Goal: Task Accomplishment & Management: Use online tool/utility

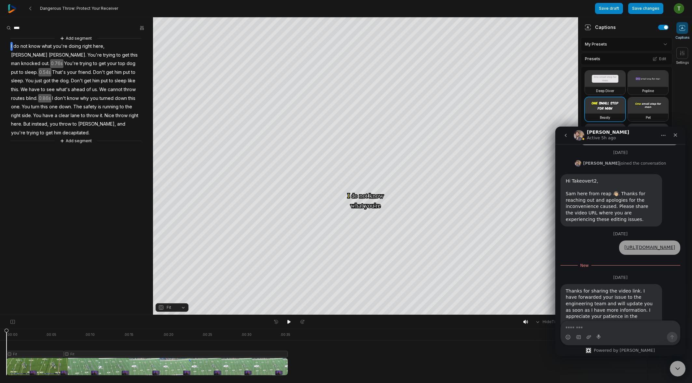
scroll to position [212, 0]
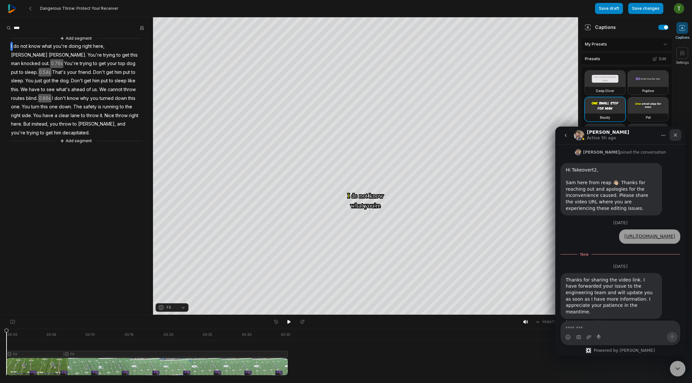
click at [677, 140] on div "Close" at bounding box center [675, 135] width 12 height 12
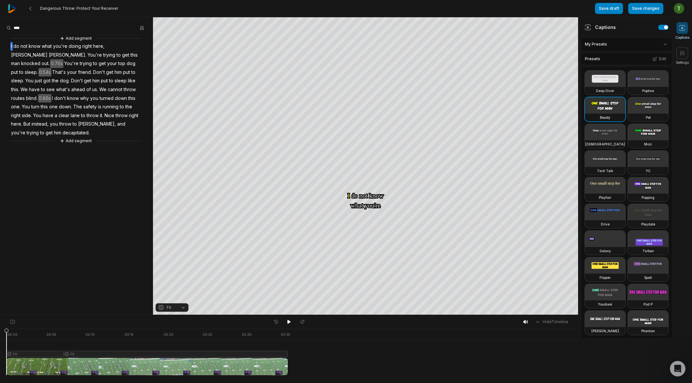
scroll to position [197, 0]
click at [290, 326] on div "Hide Timeline" at bounding box center [289, 322] width 578 height 14
click at [290, 324] on icon at bounding box center [288, 321] width 5 height 5
click at [371, 81] on button "Crop" at bounding box center [368, 84] width 26 height 10
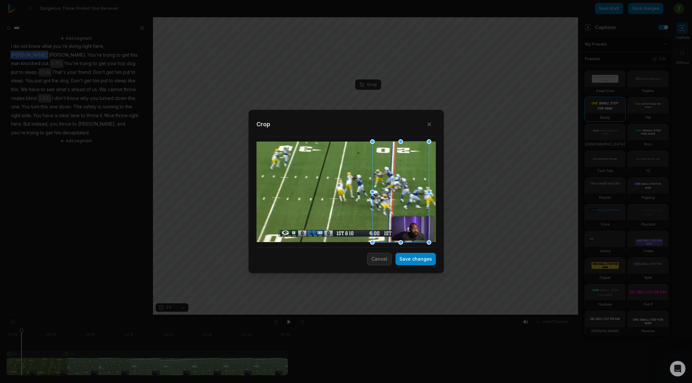
drag, startPoint x: 401, startPoint y: 182, endPoint x: 394, endPoint y: 182, distance: 6.9
click at [394, 182] on div at bounding box center [400, 192] width 57 height 101
click at [413, 254] on button "Save changes" at bounding box center [415, 259] width 40 height 12
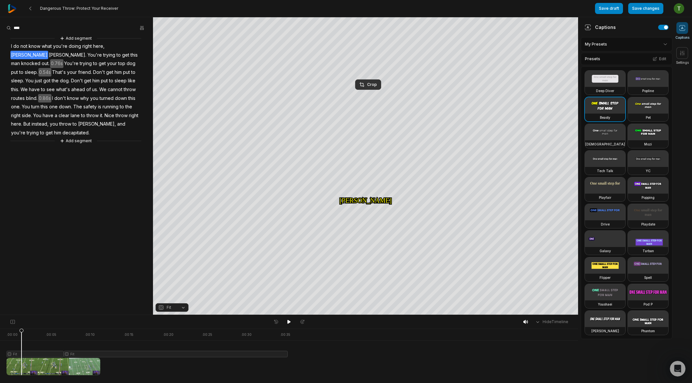
click at [0, 331] on html "Dangerous Throw: Protect Your Receiver Save draft Save changes Open user menu C…" at bounding box center [346, 191] width 692 height 383
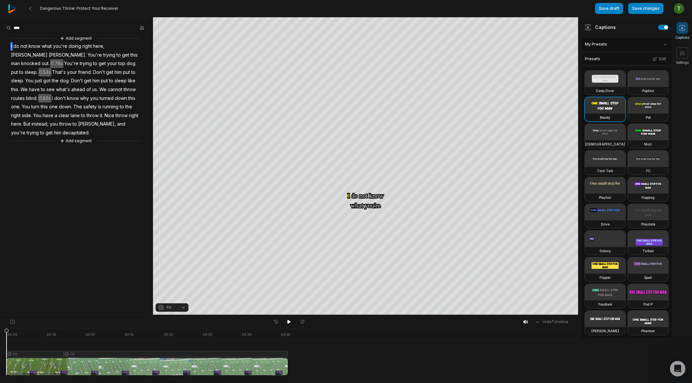
drag, startPoint x: 20, startPoint y: 331, endPoint x: 2, endPoint y: 331, distance: 18.2
click at [2, 331] on div ". 00:00 . 00:05 . 00:10 . 00:15 . 00:20 . 00:25 . 00:30 . 00:35 Fit Fit" at bounding box center [289, 356] width 578 height 54
click at [22, 354] on div at bounding box center [147, 352] width 281 height 47
drag, startPoint x: 18, startPoint y: 333, endPoint x: -19, endPoint y: 334, distance: 37.1
click at [0, 334] on html "Dangerous Throw: Protect Your Receiver Save draft Save changes Open user menu C…" at bounding box center [346, 191] width 692 height 383
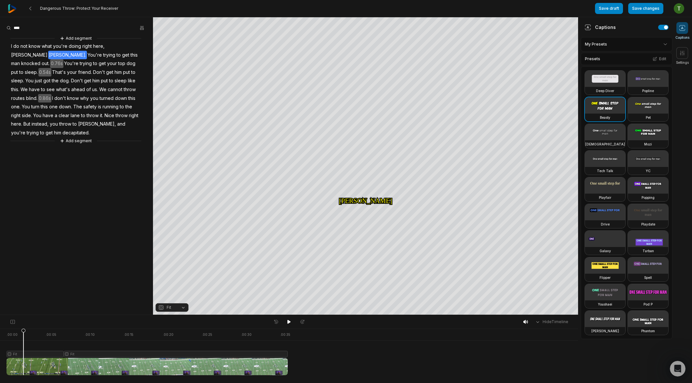
click at [23, 354] on icon at bounding box center [23, 351] width 5 height 47
click at [11, 319] on icon at bounding box center [12, 321] width 4 height 5
click at [18, 356] on div at bounding box center [147, 352] width 281 height 47
drag, startPoint x: 18, startPoint y: 331, endPoint x: 11, endPoint y: 332, distance: 7.0
click at [16, 332] on icon at bounding box center [18, 353] width 4 height 49
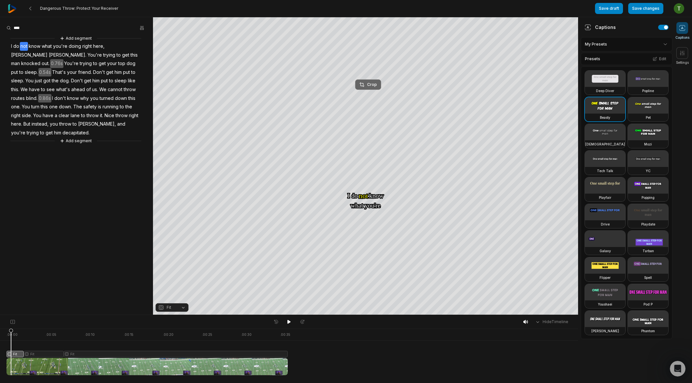
click at [369, 83] on div "Crop" at bounding box center [368, 85] width 18 height 6
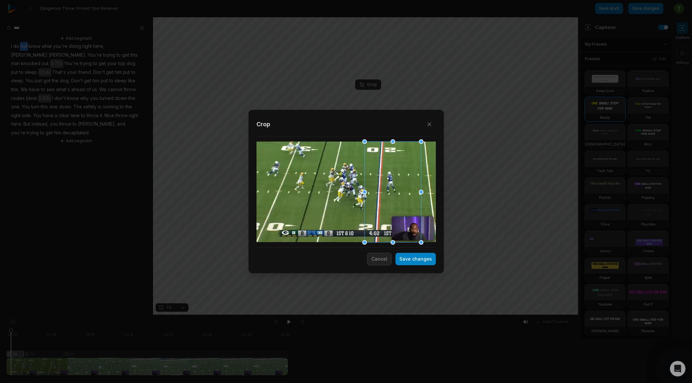
drag, startPoint x: 408, startPoint y: 208, endPoint x: 400, endPoint y: 208, distance: 8.1
click at [400, 208] on div at bounding box center [392, 192] width 57 height 101
click at [425, 261] on button "Save changes" at bounding box center [415, 259] width 40 height 12
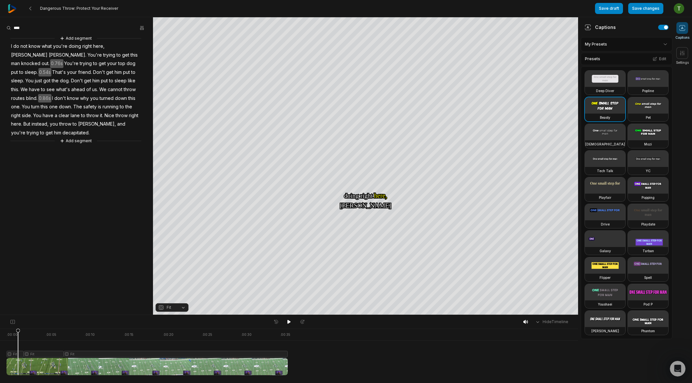
click at [18, 356] on icon at bounding box center [18, 351] width 5 height 47
click at [18, 331] on icon at bounding box center [18, 353] width 4 height 49
click at [12, 322] on icon at bounding box center [12, 321] width 4 height 5
click at [21, 356] on div at bounding box center [147, 352] width 281 height 47
click at [371, 84] on div "Crop" at bounding box center [366, 85] width 18 height 6
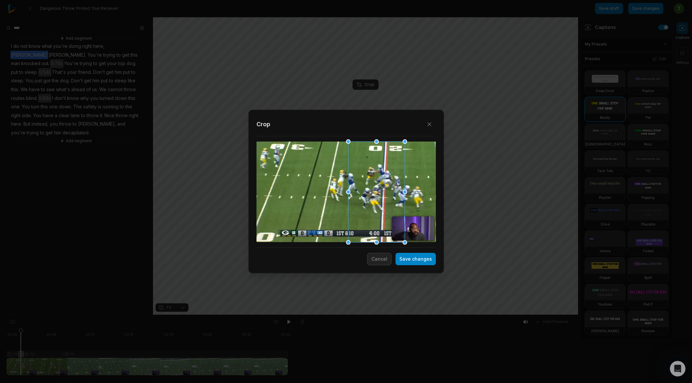
drag, startPoint x: 395, startPoint y: 225, endPoint x: 379, endPoint y: 223, distance: 16.1
click at [379, 223] on div at bounding box center [376, 192] width 57 height 101
click at [427, 264] on button "Save changes" at bounding box center [415, 259] width 40 height 12
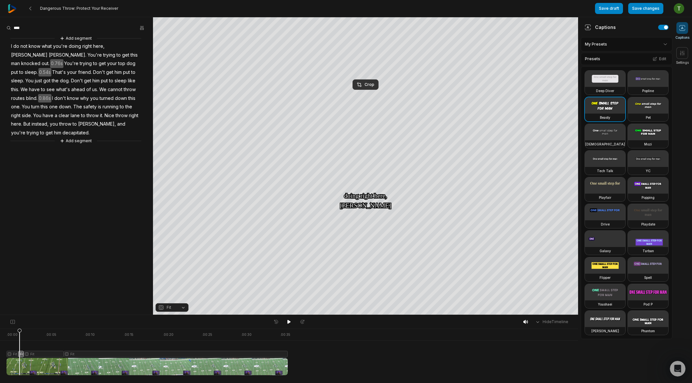
click at [18, 332] on icon at bounding box center [20, 353] width 4 height 49
click at [17, 332] on icon at bounding box center [19, 351] width 5 height 47
click at [15, 333] on icon at bounding box center [14, 351] width 5 height 47
click at [32, 353] on div at bounding box center [147, 352] width 281 height 47
drag, startPoint x: 24, startPoint y: 353, endPoint x: 24, endPoint y: 349, distance: 3.3
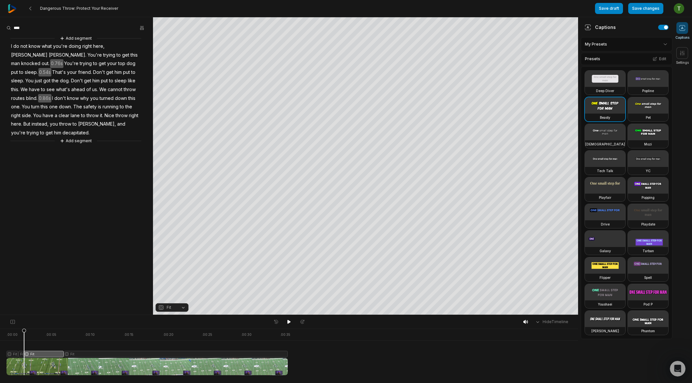
click at [24, 349] on div at bounding box center [147, 352] width 281 height 47
click at [370, 87] on button "Crop" at bounding box center [365, 84] width 26 height 10
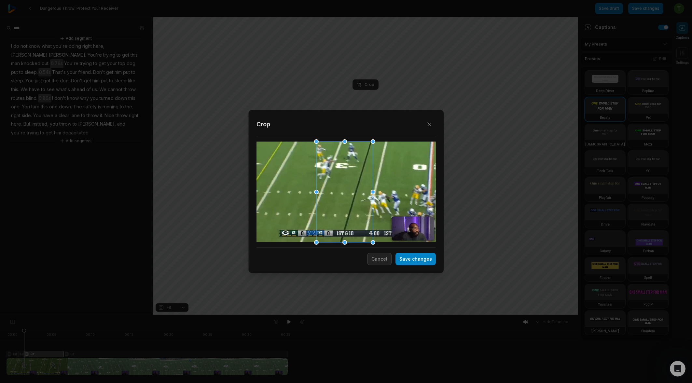
drag, startPoint x: 408, startPoint y: 193, endPoint x: 353, endPoint y: 188, distance: 55.2
click at [353, 188] on div at bounding box center [344, 192] width 57 height 101
click at [413, 195] on div at bounding box center [345, 192] width 179 height 101
click at [413, 194] on div at bounding box center [345, 192] width 179 height 101
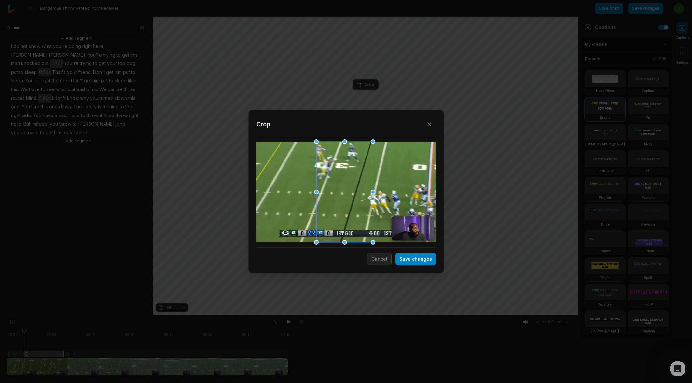
click at [413, 194] on div at bounding box center [345, 192] width 179 height 101
click at [410, 259] on button "Save changes" at bounding box center [415, 259] width 40 height 12
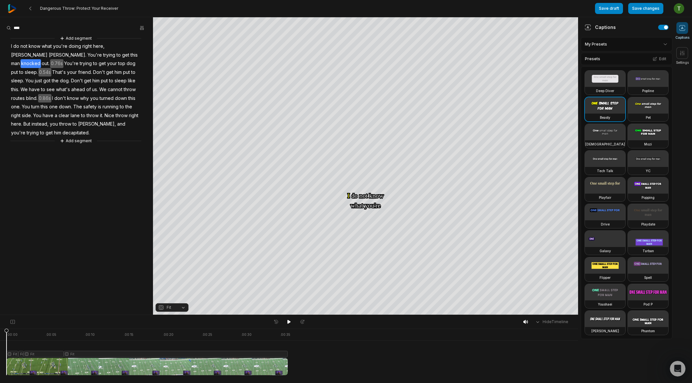
drag, startPoint x: 33, startPoint y: 333, endPoint x: -13, endPoint y: 331, distance: 46.6
click at [0, 331] on html "Dangerous Throw: Protect Your Receiver Save draft Save changes Open user menu C…" at bounding box center [346, 191] width 692 height 383
click at [26, 331] on icon at bounding box center [26, 353] width 4 height 49
click at [25, 355] on icon at bounding box center [25, 351] width 5 height 47
click at [26, 332] on icon at bounding box center [26, 353] width 4 height 49
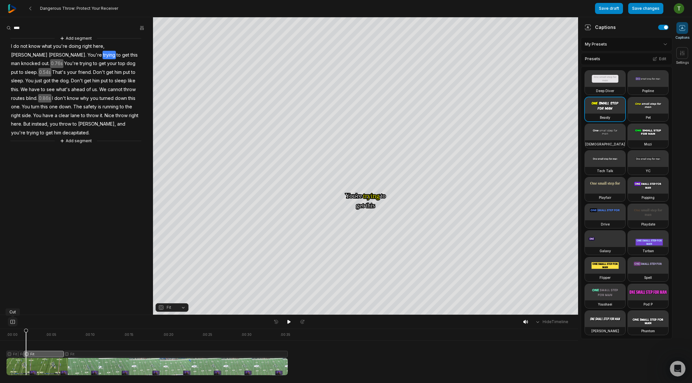
click at [11, 323] on icon at bounding box center [13, 321] width 6 height 5
click at [367, 89] on button "Crop" at bounding box center [365, 84] width 26 height 10
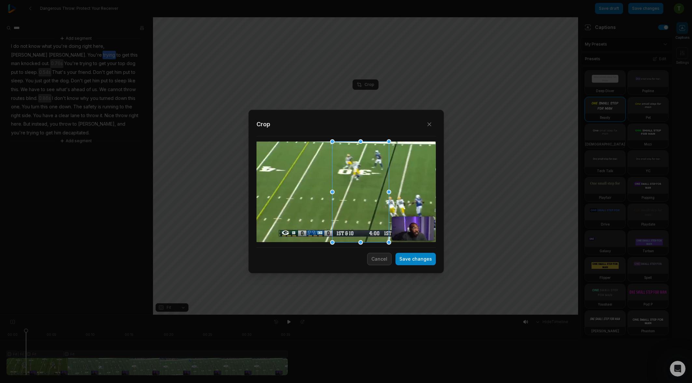
drag, startPoint x: 357, startPoint y: 196, endPoint x: 367, endPoint y: 201, distance: 10.6
click at [367, 201] on div at bounding box center [360, 192] width 57 height 101
click at [409, 262] on button "Save changes" at bounding box center [415, 259] width 40 height 12
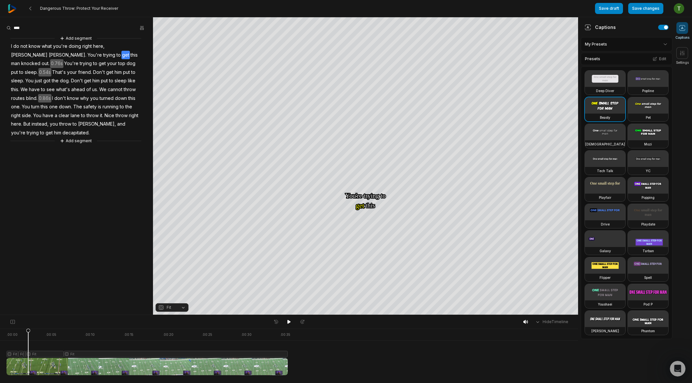
click at [28, 356] on icon at bounding box center [28, 351] width 5 height 47
click at [29, 333] on icon at bounding box center [29, 353] width 4 height 49
click at [365, 88] on button "Crop" at bounding box center [365, 84] width 26 height 10
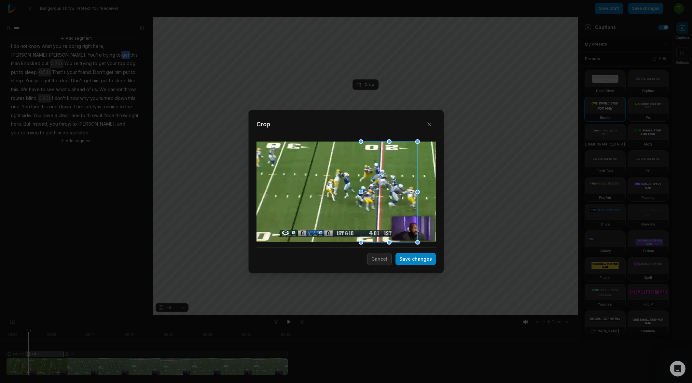
drag, startPoint x: 363, startPoint y: 195, endPoint x: 391, endPoint y: 194, distance: 28.6
click at [391, 194] on div at bounding box center [388, 192] width 57 height 101
click at [310, 189] on div at bounding box center [345, 192] width 179 height 101
click at [310, 188] on div at bounding box center [345, 192] width 179 height 101
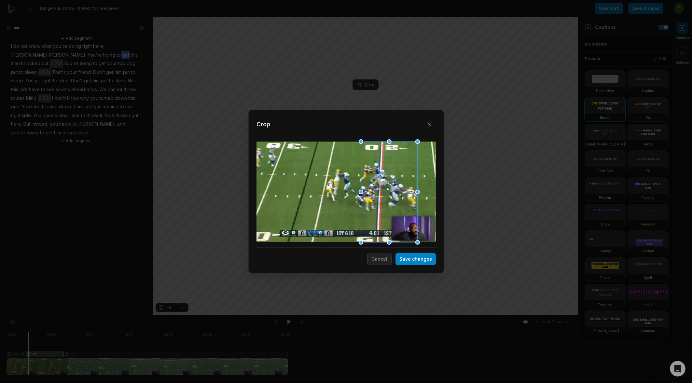
click at [379, 223] on div at bounding box center [388, 192] width 57 height 101
drag, startPoint x: 375, startPoint y: 216, endPoint x: 367, endPoint y: 216, distance: 8.2
click at [366, 215] on div at bounding box center [359, 192] width 57 height 101
drag, startPoint x: 347, startPoint y: 216, endPoint x: 380, endPoint y: 214, distance: 32.9
click at [379, 213] on div at bounding box center [383, 192] width 57 height 101
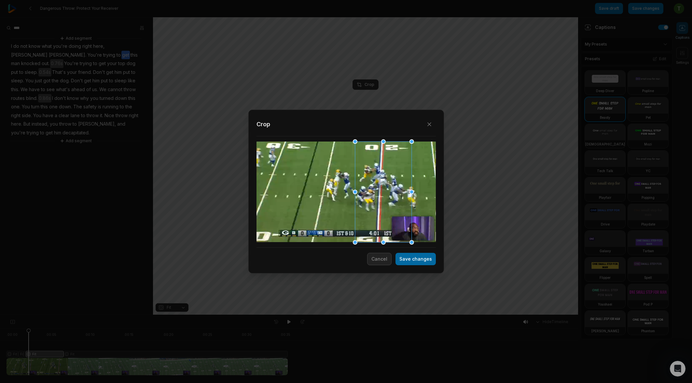
click at [414, 254] on button "Save changes" at bounding box center [415, 259] width 40 height 12
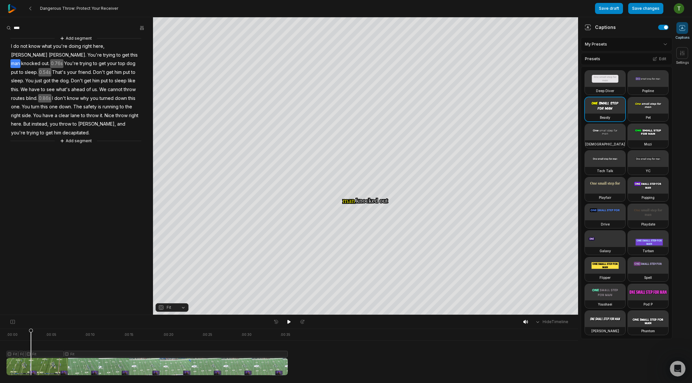
click at [31, 355] on icon at bounding box center [31, 351] width 5 height 47
click at [29, 331] on icon at bounding box center [29, 353] width 4 height 49
click at [30, 332] on icon at bounding box center [30, 353] width 4 height 49
click at [368, 84] on div "Crop" at bounding box center [366, 85] width 18 height 6
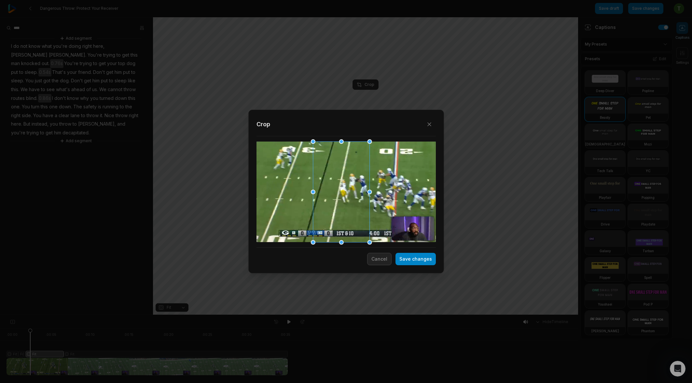
drag, startPoint x: 383, startPoint y: 184, endPoint x: 337, endPoint y: 183, distance: 46.2
click at [336, 183] on div at bounding box center [341, 192] width 57 height 101
drag, startPoint x: 332, startPoint y: 215, endPoint x: 345, endPoint y: 214, distance: 12.7
click at [345, 214] on div at bounding box center [348, 192] width 57 height 101
click at [417, 257] on button "Save changes" at bounding box center [415, 259] width 40 height 12
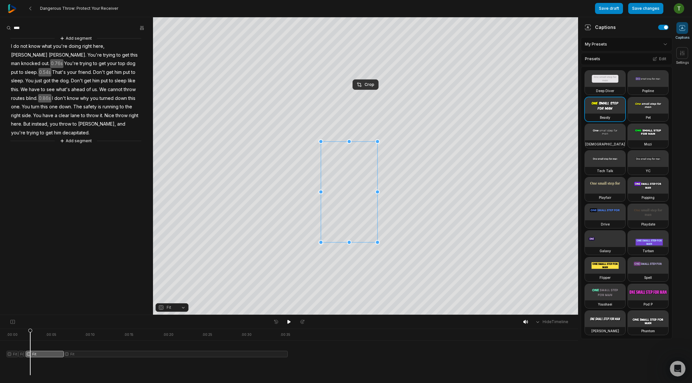
click at [418, 258] on button "Save changes" at bounding box center [415, 259] width 40 height 12
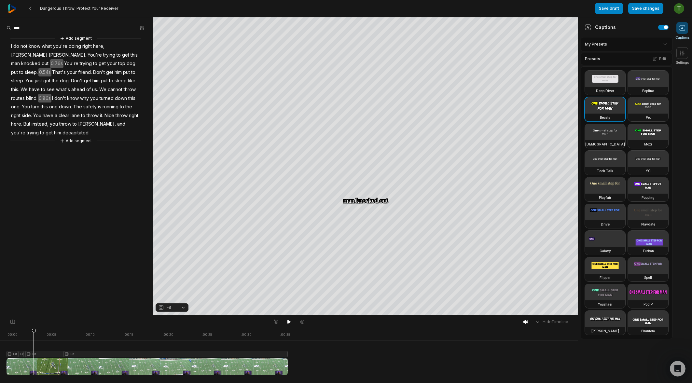
drag, startPoint x: 41, startPoint y: 331, endPoint x: 37, endPoint y: 329, distance: 4.8
click at [30, 329] on div at bounding box center [147, 352] width 281 height 47
click at [32, 331] on icon at bounding box center [34, 353] width 4 height 49
drag, startPoint x: 35, startPoint y: 330, endPoint x: 28, endPoint y: 332, distance: 7.3
click at [28, 332] on icon at bounding box center [28, 351] width 5 height 47
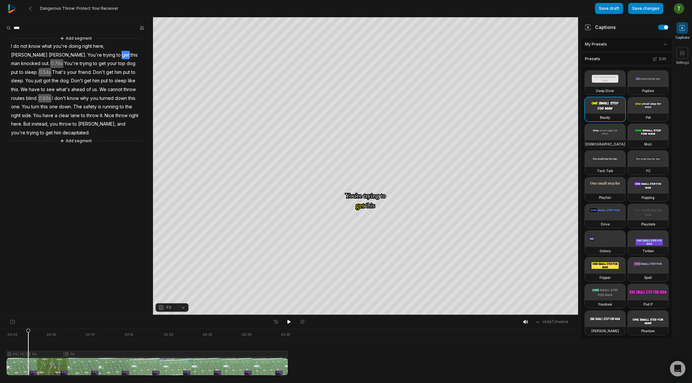
click at [29, 354] on icon at bounding box center [28, 351] width 5 height 47
click at [28, 330] on icon at bounding box center [28, 353] width 4 height 49
click at [12, 322] on icon at bounding box center [12, 321] width 4 height 5
click at [368, 83] on div "Crop" at bounding box center [366, 85] width 18 height 6
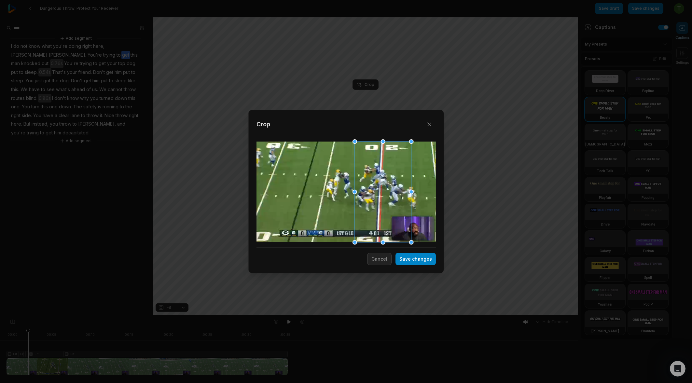
drag, startPoint x: 361, startPoint y: 202, endPoint x: 394, endPoint y: 198, distance: 32.8
click at [394, 198] on div at bounding box center [382, 192] width 57 height 101
click at [417, 260] on button "Save changes" at bounding box center [415, 259] width 40 height 12
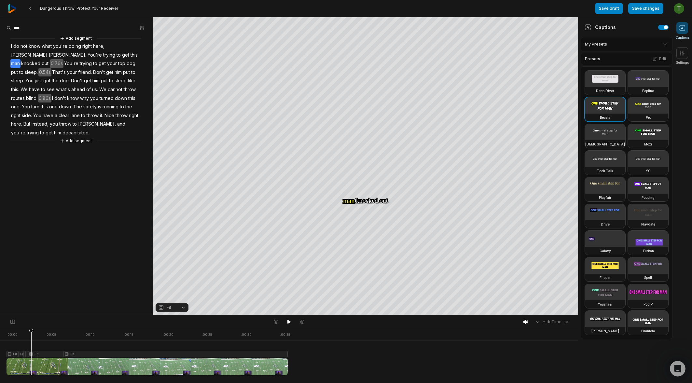
click at [31, 355] on icon at bounding box center [31, 351] width 5 height 47
click at [31, 332] on icon at bounding box center [31, 353] width 4 height 49
click at [367, 85] on div "Crop" at bounding box center [366, 85] width 18 height 6
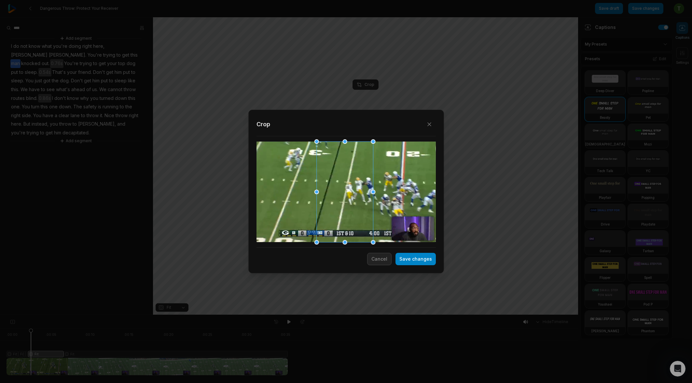
drag, startPoint x: 377, startPoint y: 190, endPoint x: 339, endPoint y: 190, distance: 37.7
click at [339, 190] on div at bounding box center [344, 192] width 57 height 101
click at [415, 250] on div "Crop" at bounding box center [345, 185] width 179 height 135
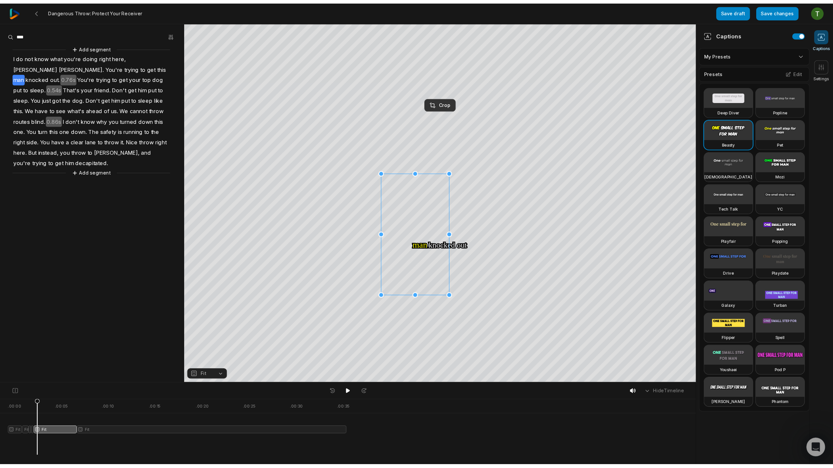
scroll to position [197, 0]
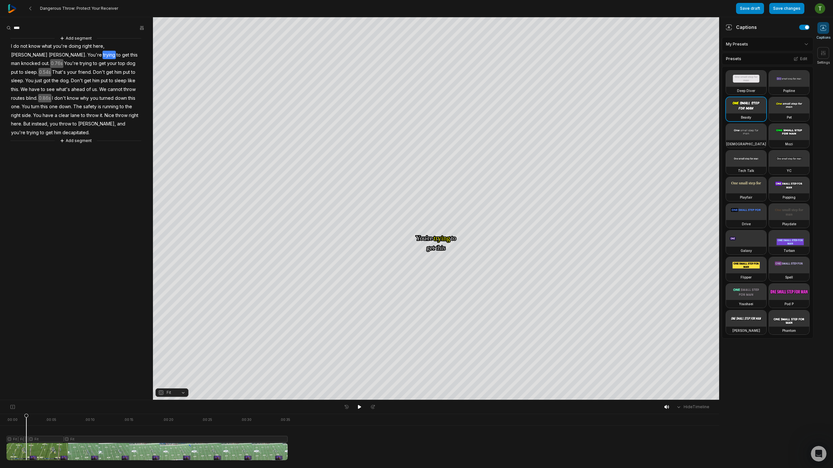
drag, startPoint x: 39, startPoint y: 418, endPoint x: 26, endPoint y: 415, distance: 12.8
click at [26, 383] on icon at bounding box center [26, 438] width 4 height 49
click at [29, 383] on icon at bounding box center [29, 437] width 5 height 47
click at [31, 383] on div at bounding box center [147, 437] width 281 height 47
drag, startPoint x: 31, startPoint y: 417, endPoint x: 64, endPoint y: 405, distance: 35.8
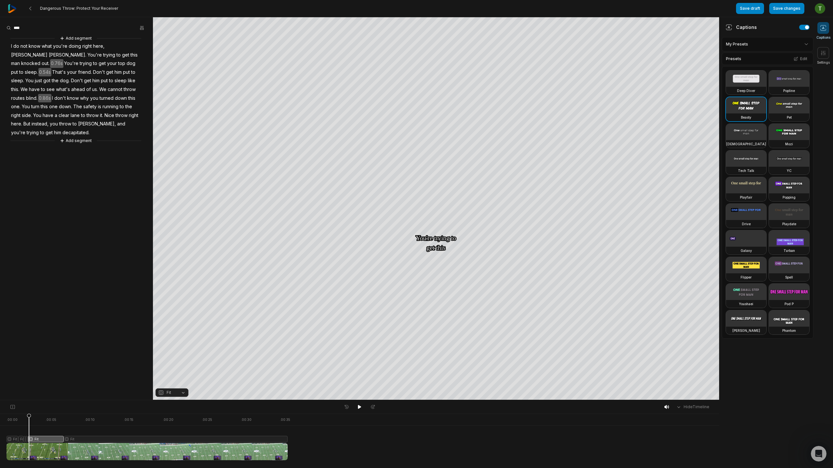
click at [29, 383] on icon at bounding box center [29, 438] width 4 height 49
drag, startPoint x: 54, startPoint y: 417, endPoint x: 34, endPoint y: 416, distance: 19.9
click at [34, 383] on icon at bounding box center [34, 438] width 4 height 49
click at [691, 53] on icon at bounding box center [823, 53] width 4 height 5
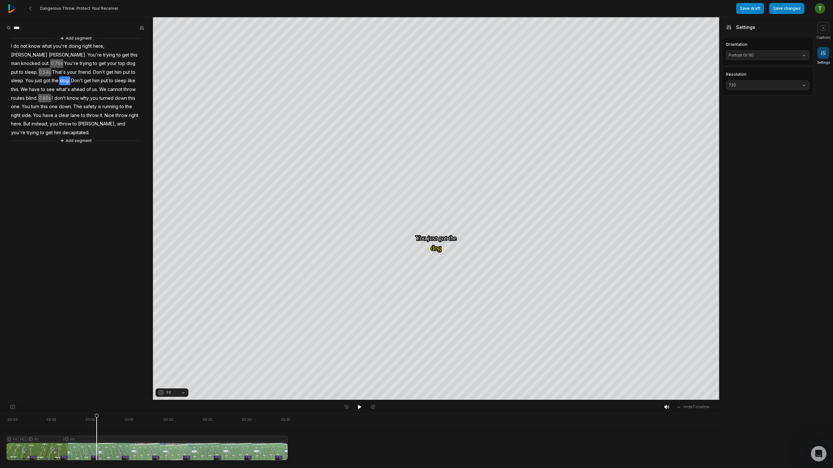
click at [691, 80] on button "720" at bounding box center [767, 85] width 83 height 10
click at [691, 105] on div "1080" at bounding box center [767, 109] width 83 height 10
click at [691, 87] on span "1080" at bounding box center [762, 85] width 68 height 6
click at [691, 129] on p "4K" at bounding box center [767, 128] width 75 height 6
drag, startPoint x: 753, startPoint y: 77, endPoint x: 754, endPoint y: 82, distance: 4.3
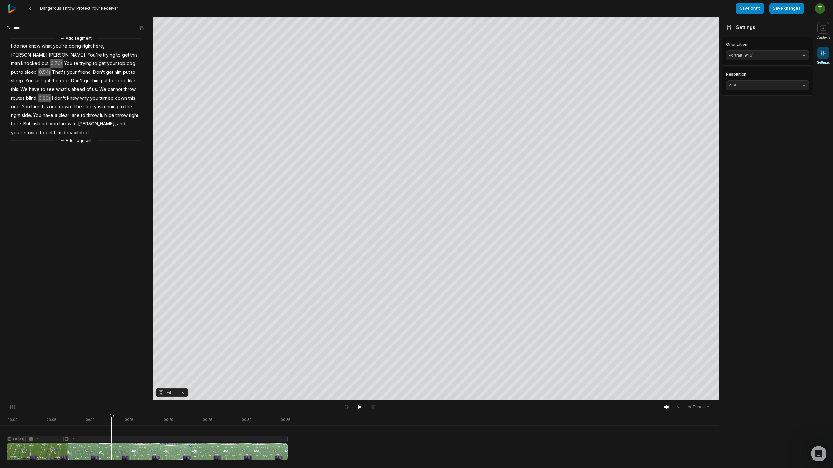
click at [691, 78] on div "Resolution 2160" at bounding box center [767, 82] width 83 height 18
click at [691, 83] on span "2160" at bounding box center [762, 85] width 68 height 6
click at [691, 101] on p "720" at bounding box center [767, 99] width 75 height 6
click at [602, 281] on div "Dangerous Throw: Protect Your Receiver Save draft Save changes Open user menu C…" at bounding box center [416, 200] width 833 height 400
click at [137, 383] on body "Dangerous Throw: Protect Your Receiver Save draft Save changes Open user menu C…" at bounding box center [416, 234] width 833 height 468
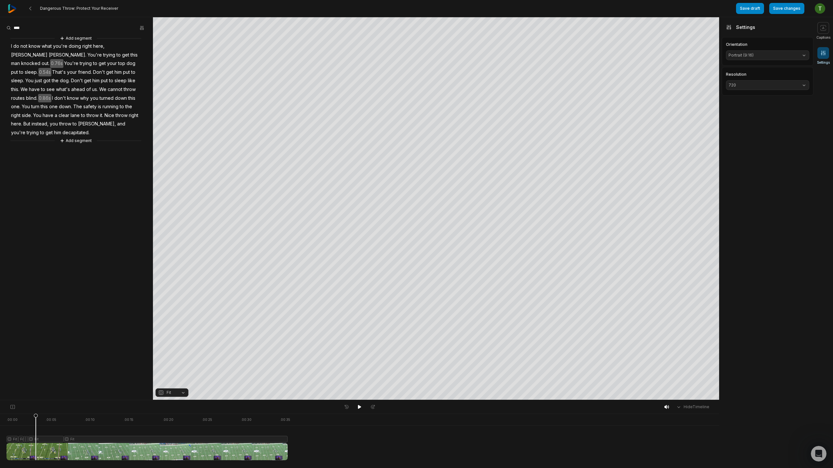
drag, startPoint x: 115, startPoint y: 421, endPoint x: 36, endPoint y: 420, distance: 79.1
click at [36, 383] on icon at bounding box center [36, 438] width 4 height 49
click at [56, 383] on div at bounding box center [147, 437] width 281 height 47
drag, startPoint x: 57, startPoint y: 417, endPoint x: 17, endPoint y: 411, distance: 40.0
click at [17, 383] on div "Hide Timeline . 00:00 . 00:05 . 00:10 . 00:15 . 00:20 . 00:25 . 00:30 . 00:35 F…" at bounding box center [359, 434] width 719 height 68
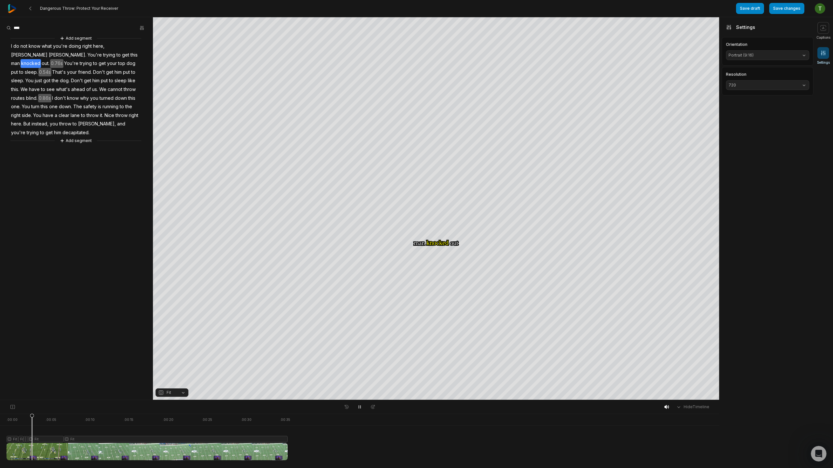
click at [32, 383] on div at bounding box center [147, 437] width 281 height 47
click at [32, 383] on icon at bounding box center [32, 437] width 5 height 47
click at [32, 383] on icon at bounding box center [31, 437] width 5 height 47
click at [168, 383] on span "Fit" at bounding box center [169, 393] width 5 height 6
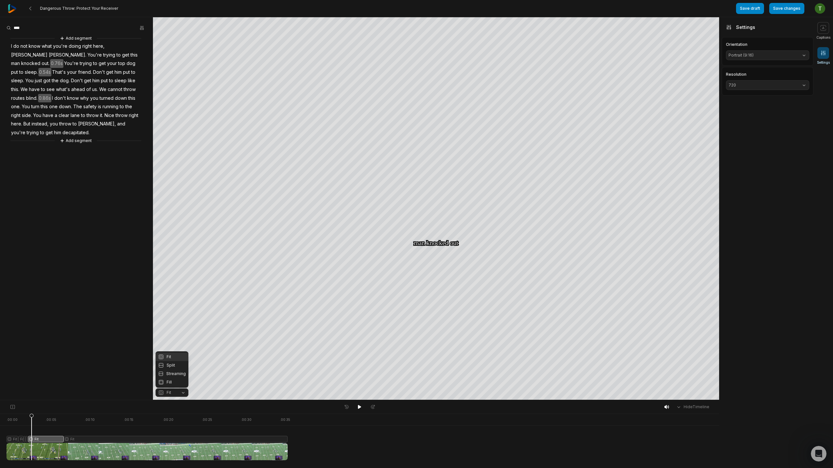
click at [191, 286] on div "Your browser does not support mp4 format. Your browser does not support mp4 for…" at bounding box center [359, 208] width 719 height 383
click at [39, 383] on div at bounding box center [147, 437] width 281 height 47
click at [691, 383] on div "Open Intercom Messenger" at bounding box center [817, 452] width 21 height 21
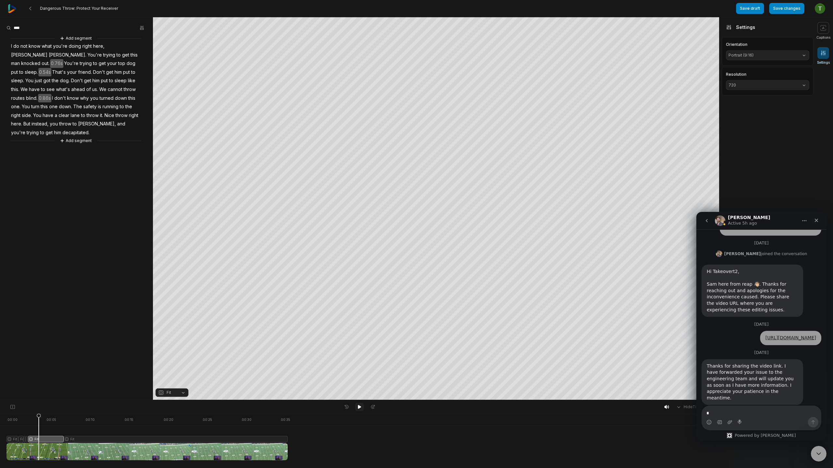
click at [362, 383] on icon at bounding box center [359, 407] width 5 height 5
drag, startPoint x: 362, startPoint y: 407, endPoint x: 363, endPoint y: 402, distance: 5.1
click at [362, 383] on icon at bounding box center [359, 407] width 5 height 5
click at [691, 9] on button "Save changes" at bounding box center [786, 8] width 35 height 11
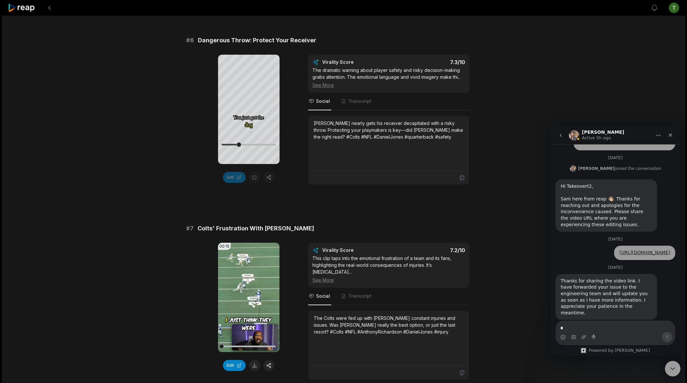
scroll to position [863, 0]
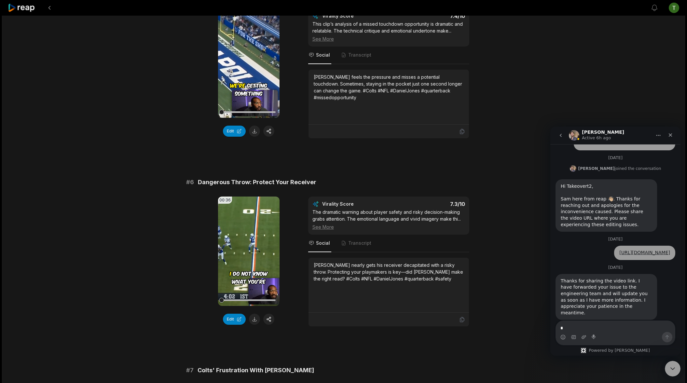
click at [513, 111] on div "20:36 Why Daniel Jones Is BARELY An Upgrade Over What The Colts Already Had 9 d…" at bounding box center [343, 153] width 683 height 2003
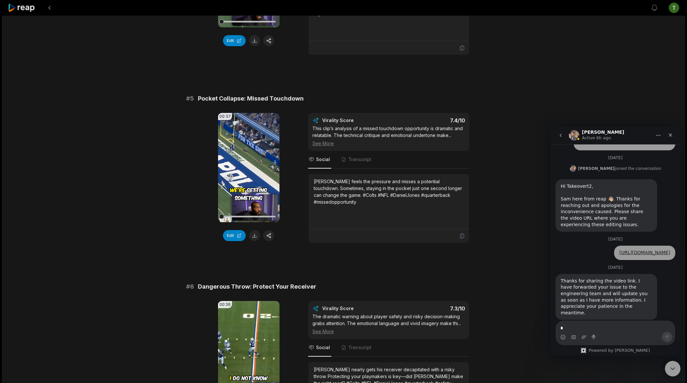
scroll to position [871, 0]
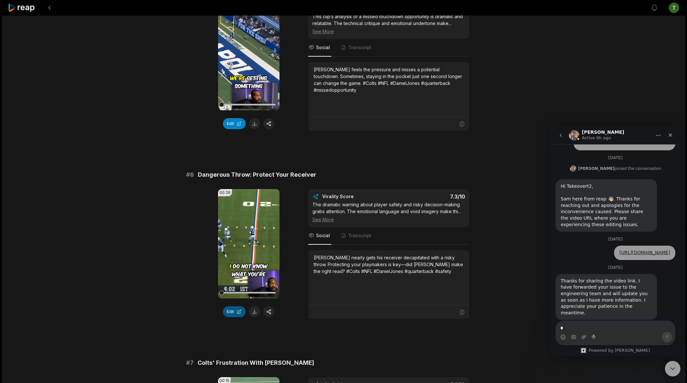
click at [235, 306] on button "Edit" at bounding box center [234, 311] width 23 height 11
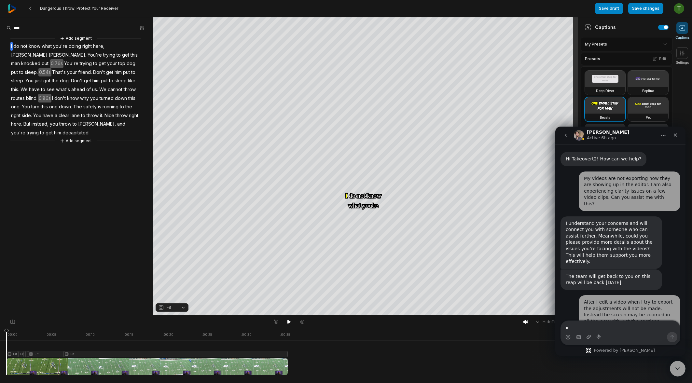
scroll to position [197, 0]
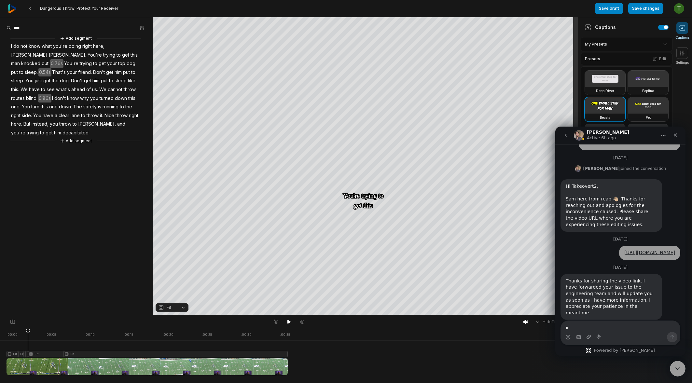
drag, startPoint x: 8, startPoint y: 332, endPoint x: 28, endPoint y: 333, distance: 19.9
click at [28, 333] on icon at bounding box center [28, 353] width 4 height 49
click at [28, 354] on icon at bounding box center [28, 351] width 5 height 47
click at [29, 331] on icon at bounding box center [28, 353] width 4 height 49
click at [33, 356] on div at bounding box center [147, 352] width 281 height 47
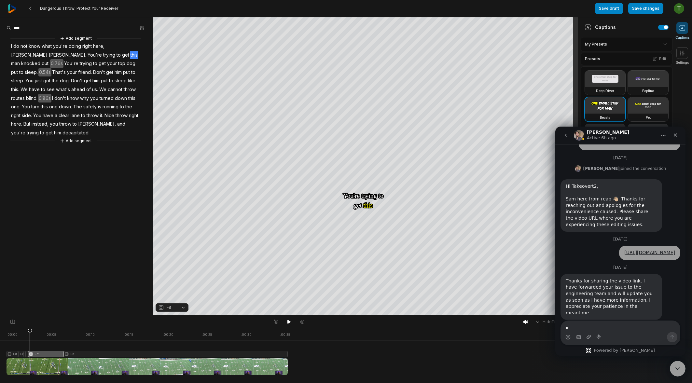
click at [30, 332] on icon at bounding box center [30, 353] width 4 height 49
drag, startPoint x: 34, startPoint y: 330, endPoint x: 28, endPoint y: 329, distance: 5.6
click at [28, 329] on icon at bounding box center [28, 353] width 4 height 49
click at [29, 354] on icon at bounding box center [28, 351] width 5 height 47
click at [29, 333] on icon at bounding box center [28, 351] width 5 height 47
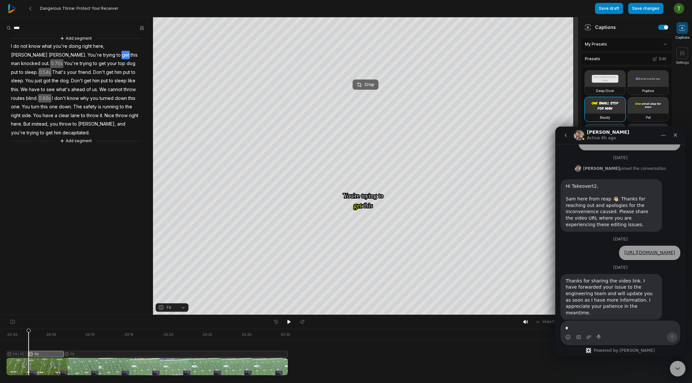
click at [375, 86] on button "Crop" at bounding box center [365, 84] width 26 height 10
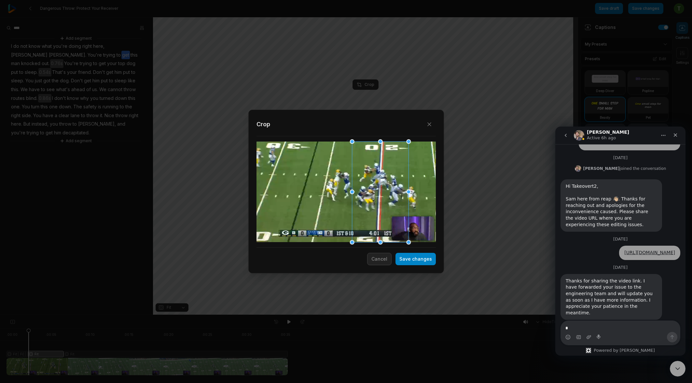
drag, startPoint x: 342, startPoint y: 193, endPoint x: 378, endPoint y: 190, distance: 35.6
click at [378, 190] on div at bounding box center [380, 192] width 57 height 101
click at [422, 259] on button "Save changes" at bounding box center [415, 259] width 40 height 12
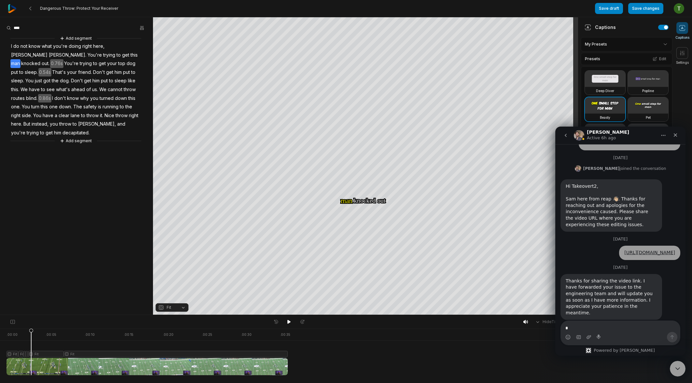
click at [31, 355] on icon at bounding box center [31, 351] width 5 height 47
click at [31, 332] on icon at bounding box center [31, 351] width 5 height 47
click at [368, 85] on div "Crop" at bounding box center [366, 85] width 18 height 6
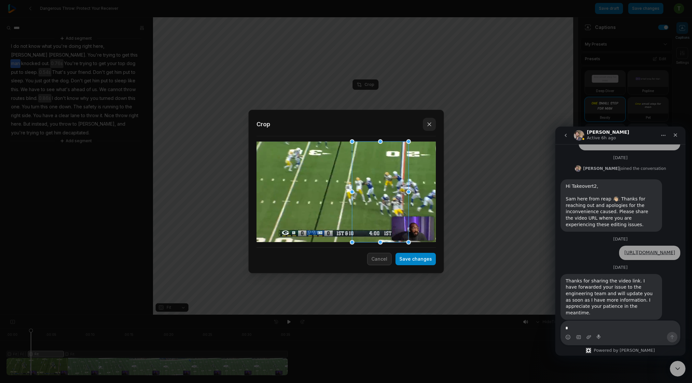
click at [427, 124] on icon "button" at bounding box center [429, 124] width 7 height 7
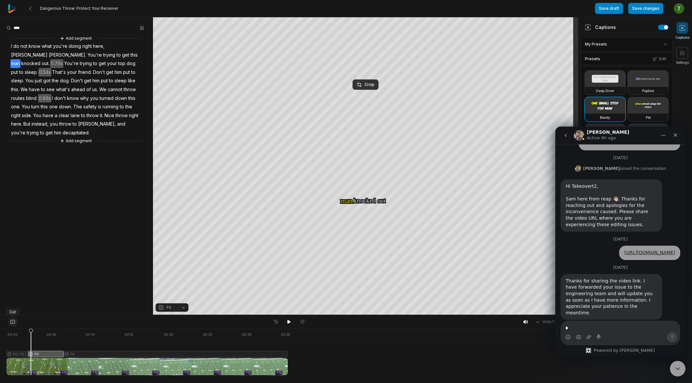
click at [13, 321] on icon at bounding box center [12, 321] width 4 height 5
click at [369, 85] on div "Crop" at bounding box center [366, 85] width 18 height 6
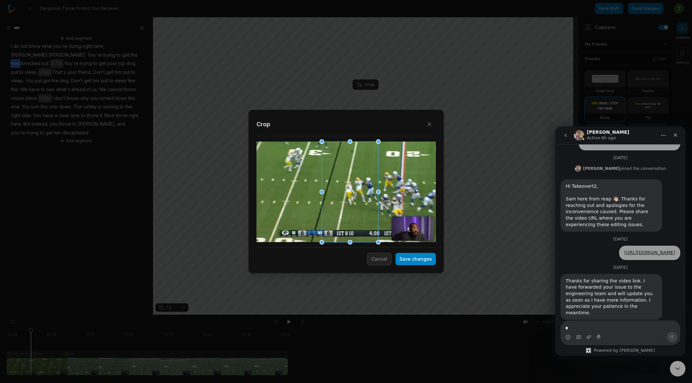
drag, startPoint x: 382, startPoint y: 200, endPoint x: 352, endPoint y: 195, distance: 30.6
click at [352, 195] on div at bounding box center [349, 192] width 57 height 101
click at [411, 193] on div at bounding box center [345, 192] width 179 height 101
click at [411, 194] on div at bounding box center [345, 192] width 179 height 101
drag, startPoint x: 411, startPoint y: 194, endPoint x: 413, endPoint y: 209, distance: 15.9
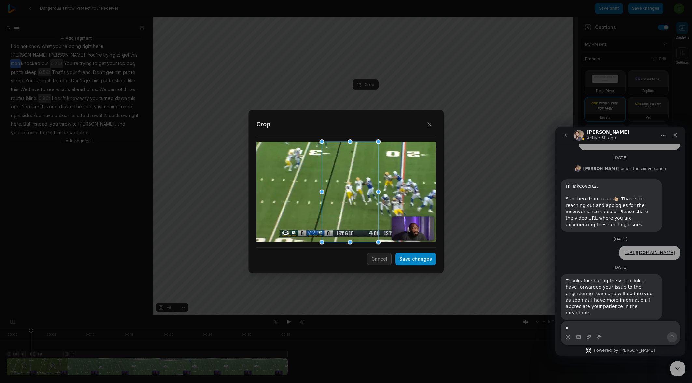
click at [410, 193] on div at bounding box center [345, 192] width 179 height 101
click at [423, 259] on button "Save changes" at bounding box center [415, 259] width 40 height 12
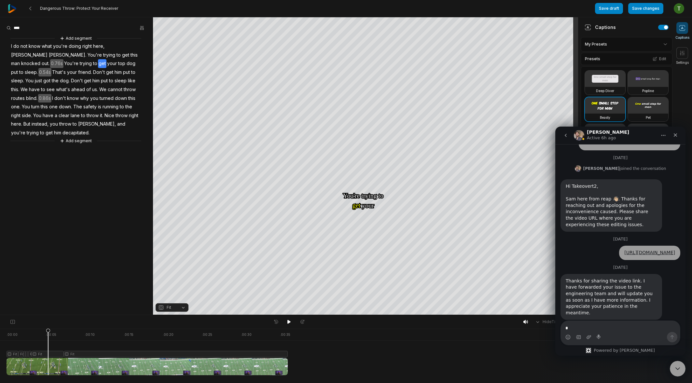
click at [48, 329] on icon at bounding box center [48, 353] width 4 height 49
click at [49, 330] on icon at bounding box center [49, 353] width 4 height 49
click at [48, 356] on icon at bounding box center [49, 351] width 5 height 47
click at [49, 356] on icon at bounding box center [49, 351] width 5 height 47
click at [13, 319] on icon at bounding box center [13, 321] width 6 height 5
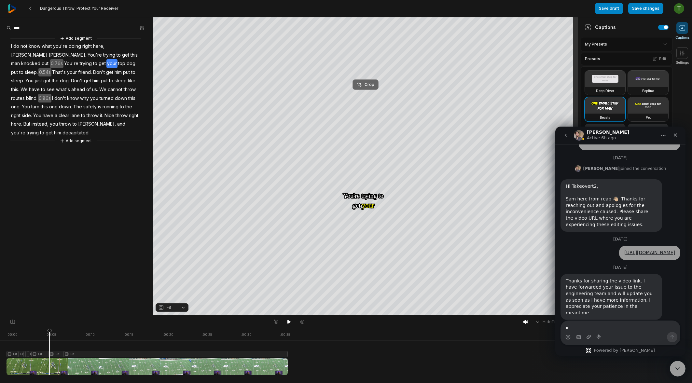
click at [361, 80] on button "Crop" at bounding box center [365, 84] width 26 height 10
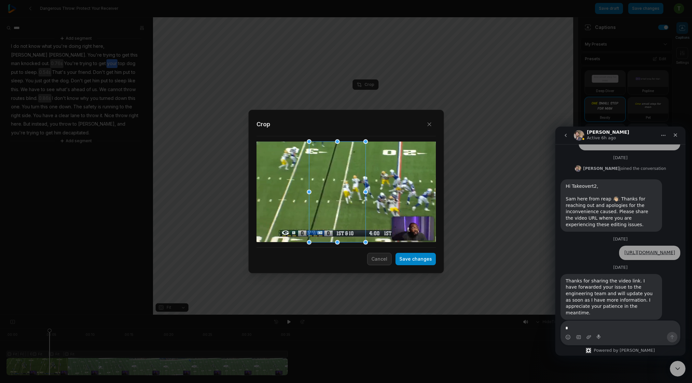
drag, startPoint x: 369, startPoint y: 202, endPoint x: 329, endPoint y: 196, distance: 40.6
click at [329, 196] on div at bounding box center [337, 192] width 57 height 101
click at [425, 219] on div at bounding box center [345, 192] width 179 height 101
drag, startPoint x: 352, startPoint y: 197, endPoint x: 357, endPoint y: 194, distance: 6.3
click at [356, 195] on div at bounding box center [338, 192] width 57 height 101
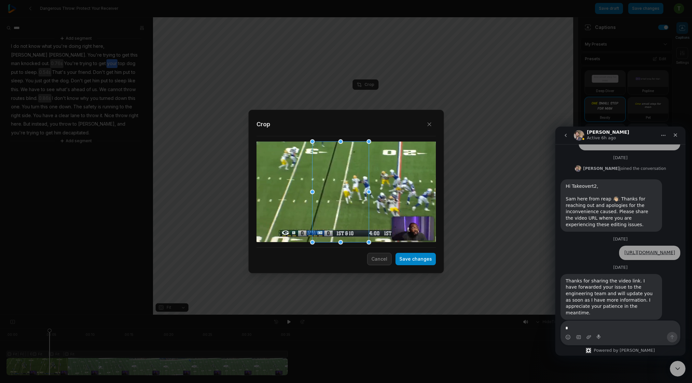
click at [395, 193] on div at bounding box center [345, 192] width 179 height 101
click at [411, 258] on button "Save changes" at bounding box center [415, 259] width 40 height 12
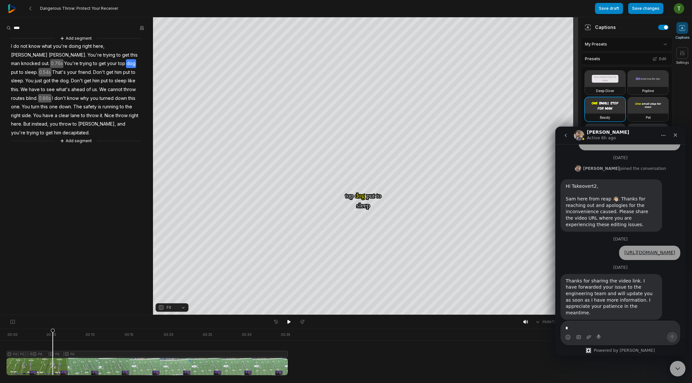
click at [53, 331] on icon at bounding box center [53, 353] width 4 height 49
click at [52, 353] on icon at bounding box center [53, 353] width 4 height 49
click at [54, 334] on icon at bounding box center [53, 351] width 5 height 47
click at [12, 321] on icon at bounding box center [13, 321] width 6 height 5
click at [362, 81] on button "Crop" at bounding box center [365, 84] width 26 height 10
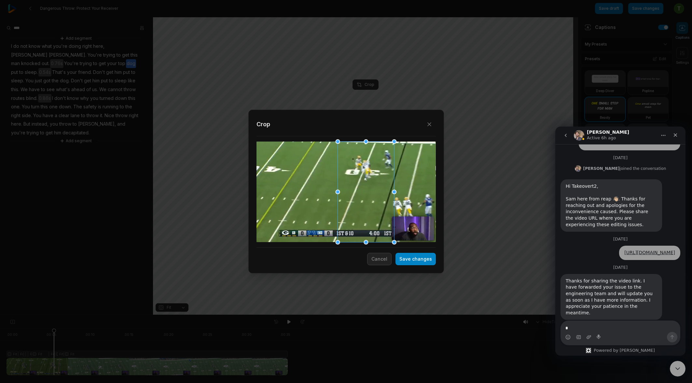
drag, startPoint x: 349, startPoint y: 208, endPoint x: 374, endPoint y: 201, distance: 26.4
click at [374, 201] on div at bounding box center [365, 192] width 57 height 101
click at [415, 267] on div "Close Crop Save changes Cancel" at bounding box center [346, 192] width 196 height 164
click at [416, 244] on div "Crop" at bounding box center [345, 185] width 179 height 135
click at [419, 254] on button "Save changes" at bounding box center [415, 259] width 40 height 12
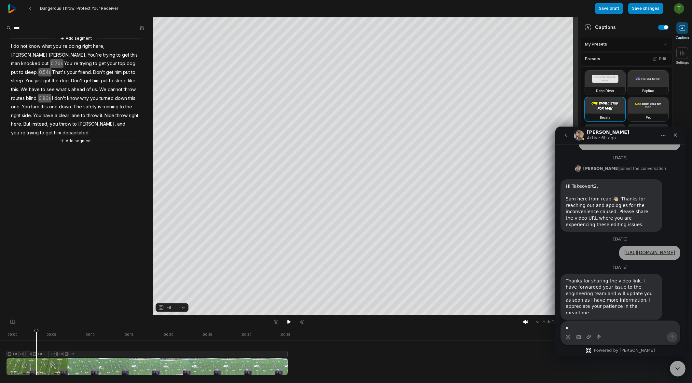
drag, startPoint x: 54, startPoint y: 330, endPoint x: 36, endPoint y: 335, distance: 18.1
click at [36, 335] on icon at bounding box center [36, 353] width 4 height 49
drag, startPoint x: 61, startPoint y: 331, endPoint x: 56, endPoint y: 331, distance: 5.2
click at [56, 331] on icon at bounding box center [56, 353] width 4 height 49
click at [56, 355] on icon at bounding box center [56, 353] width 4 height 49
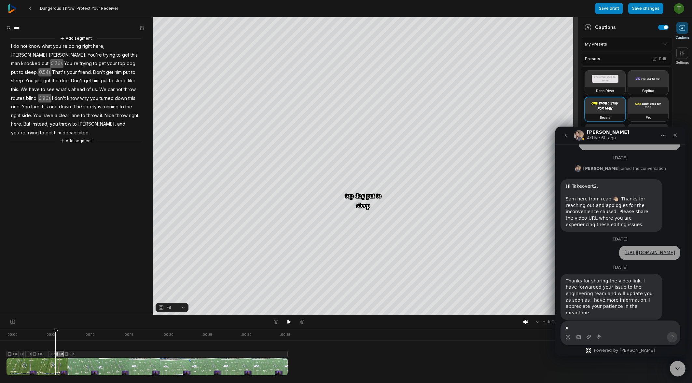
click at [56, 333] on icon at bounding box center [55, 351] width 5 height 47
click at [368, 83] on div "Crop" at bounding box center [366, 85] width 18 height 6
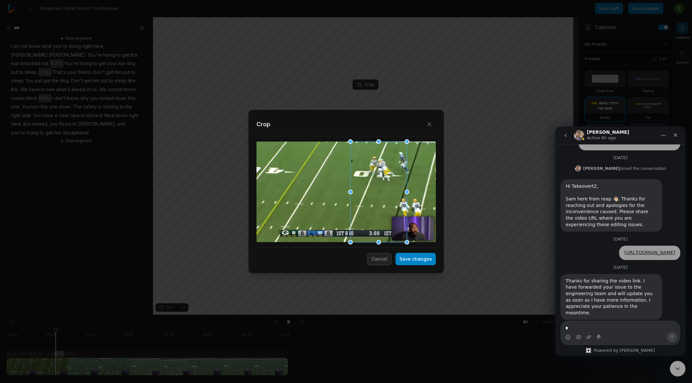
drag, startPoint x: 343, startPoint y: 197, endPoint x: 381, endPoint y: 193, distance: 38.4
click at [381, 193] on div at bounding box center [378, 192] width 57 height 101
click at [358, 199] on div at bounding box center [375, 192] width 57 height 101
click at [406, 194] on div at bounding box center [345, 192] width 179 height 101
click at [429, 196] on div at bounding box center [345, 192] width 179 height 101
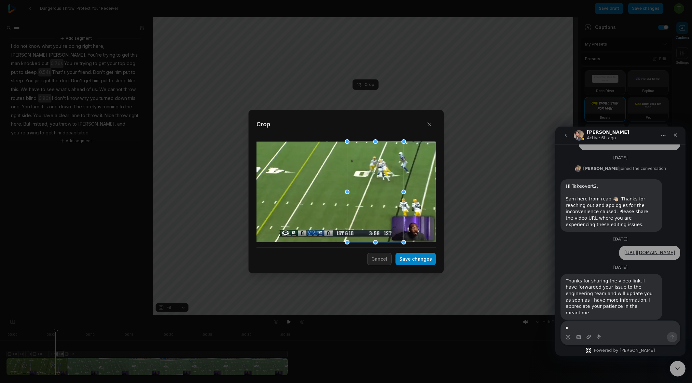
click at [429, 196] on div at bounding box center [345, 192] width 179 height 101
click at [420, 257] on button "Save changes" at bounding box center [415, 259] width 40 height 12
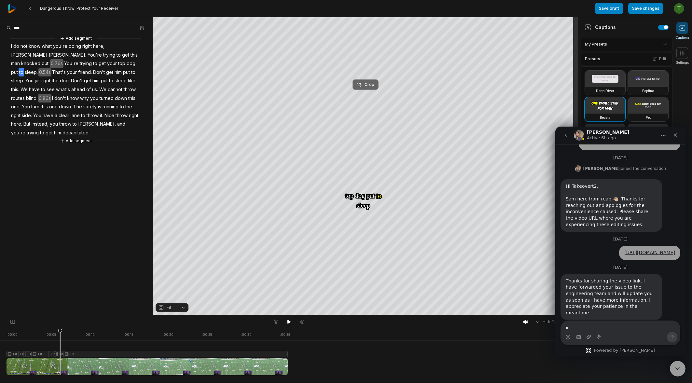
click at [367, 84] on div "Crop" at bounding box center [366, 85] width 18 height 6
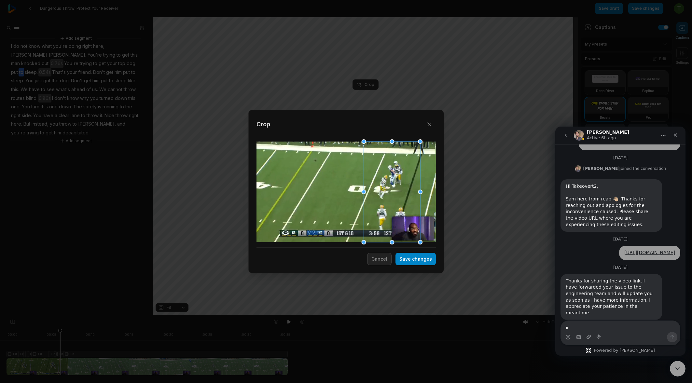
drag, startPoint x: 363, startPoint y: 207, endPoint x: 380, endPoint y: 204, distance: 17.1
click at [380, 204] on div at bounding box center [391, 192] width 57 height 101
click at [423, 257] on button "Save changes" at bounding box center [415, 259] width 40 height 12
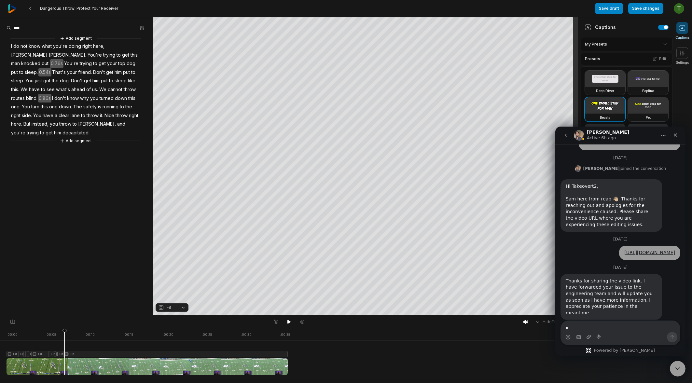
click at [64, 354] on icon at bounding box center [64, 351] width 5 height 47
click at [65, 332] on icon at bounding box center [65, 351] width 5 height 47
click at [360, 80] on button "Crop" at bounding box center [365, 84] width 26 height 10
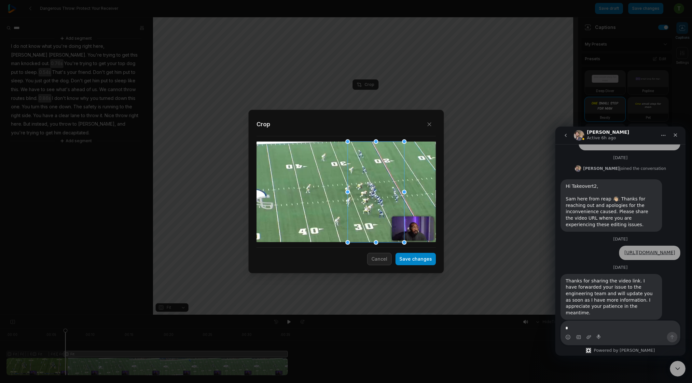
drag, startPoint x: 396, startPoint y: 209, endPoint x: 374, endPoint y: 210, distance: 22.4
click at [374, 210] on div at bounding box center [375, 192] width 57 height 101
click at [383, 218] on div at bounding box center [375, 192] width 57 height 101
drag, startPoint x: 384, startPoint y: 218, endPoint x: 391, endPoint y: 217, distance: 6.6
click at [391, 217] on div at bounding box center [382, 192] width 57 height 101
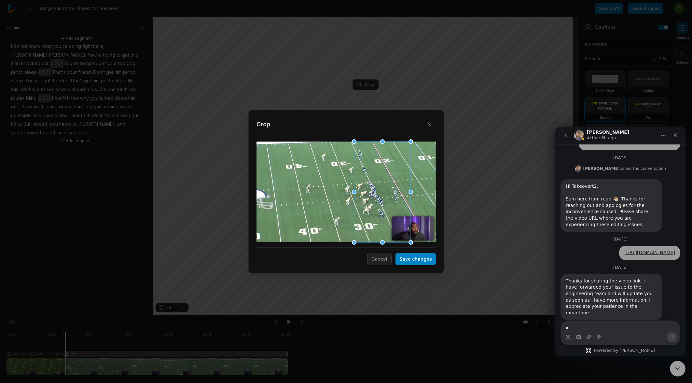
click at [428, 210] on div at bounding box center [345, 192] width 179 height 101
click at [419, 262] on button "Save changes" at bounding box center [415, 259] width 40 height 12
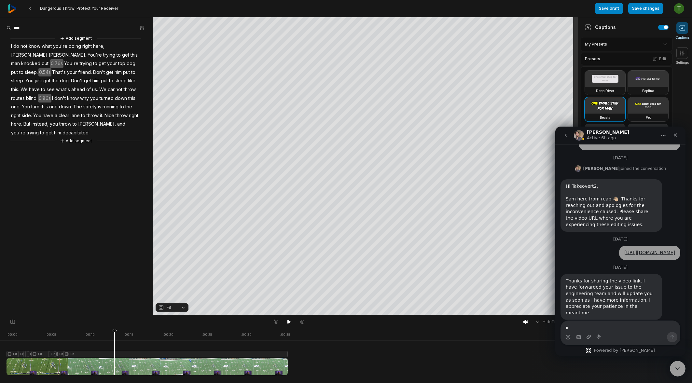
click at [115, 353] on icon at bounding box center [114, 351] width 5 height 47
click at [115, 334] on icon at bounding box center [115, 353] width 4 height 49
click at [116, 357] on icon at bounding box center [115, 353] width 4 height 49
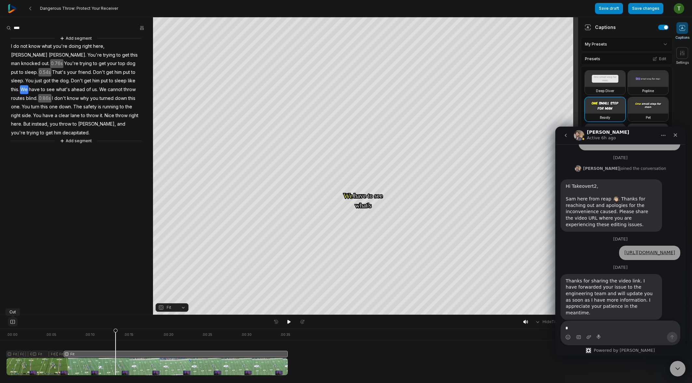
click at [8, 320] on button at bounding box center [13, 321] width 10 height 9
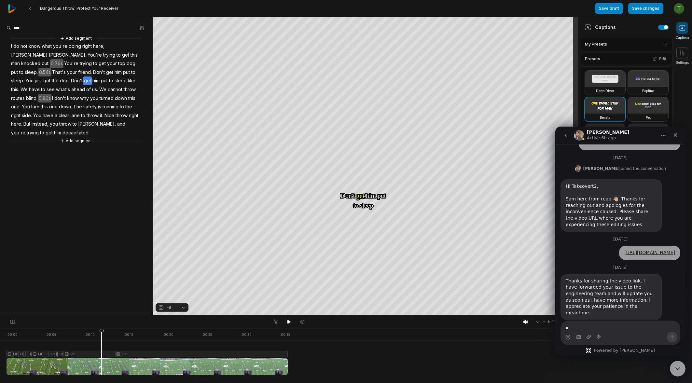
drag, startPoint x: 115, startPoint y: 333, endPoint x: 101, endPoint y: 333, distance: 14.0
click at [101, 333] on icon at bounding box center [101, 351] width 5 height 47
drag, startPoint x: 112, startPoint y: 328, endPoint x: 98, endPoint y: 331, distance: 15.1
click at [98, 331] on div "Hide Timeline . 00:00 . 00:05 . 00:10 . 00:15 . 00:20 . 00:25 . 00:30 . 00:35 F…" at bounding box center [289, 349] width 578 height 68
click at [115, 331] on icon at bounding box center [115, 353] width 4 height 49
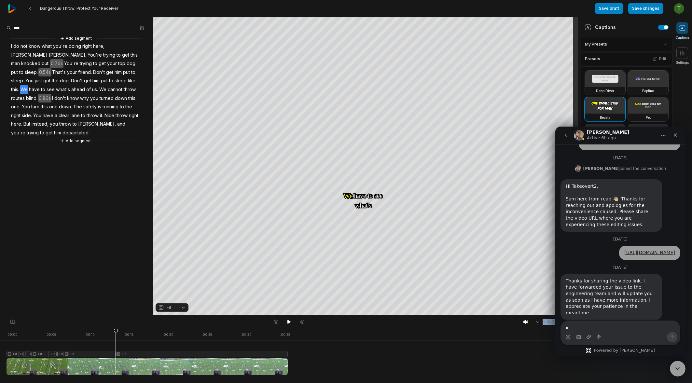
drag, startPoint x: 102, startPoint y: 332, endPoint x: 116, endPoint y: 332, distance: 13.7
click at [116, 332] on icon at bounding box center [116, 353] width 4 height 49
click at [124, 354] on div at bounding box center [147, 352] width 281 height 47
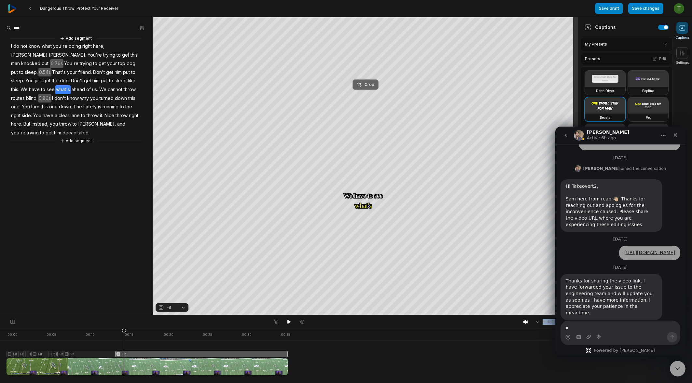
click at [362, 86] on div "Crop" at bounding box center [366, 85] width 18 height 6
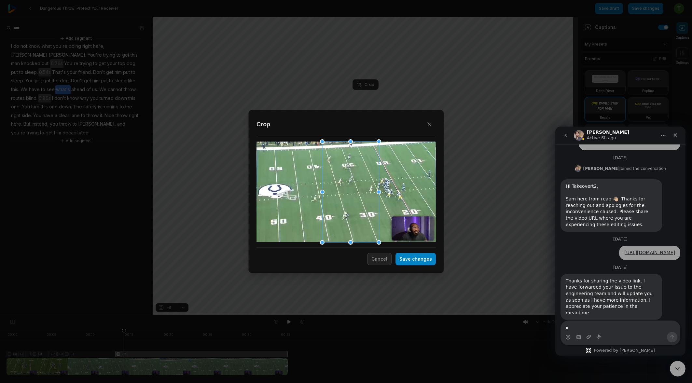
drag, startPoint x: 397, startPoint y: 194, endPoint x: 365, endPoint y: 195, distance: 31.9
click at [365, 195] on div at bounding box center [350, 192] width 57 height 101
drag, startPoint x: 379, startPoint y: 244, endPoint x: 354, endPoint y: 171, distance: 77.3
click at [354, 315] on div "Close Crop Save changes Cancel" at bounding box center [346, 315] width 692 height 0
drag, startPoint x: 378, startPoint y: 141, endPoint x: 346, endPoint y: 213, distance: 78.1
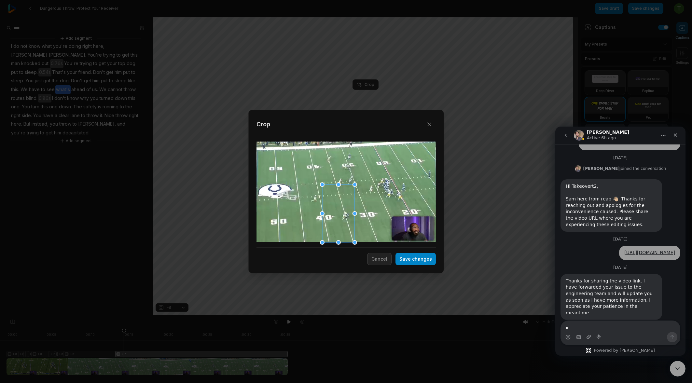
click at [352, 315] on div "Close Crop Save changes Cancel" at bounding box center [346, 315] width 692 height 0
drag, startPoint x: 343, startPoint y: 216, endPoint x: 348, endPoint y: 183, distance: 33.3
click at [348, 183] on div at bounding box center [344, 174] width 32 height 57
click at [411, 256] on button "Save changes" at bounding box center [415, 259] width 40 height 12
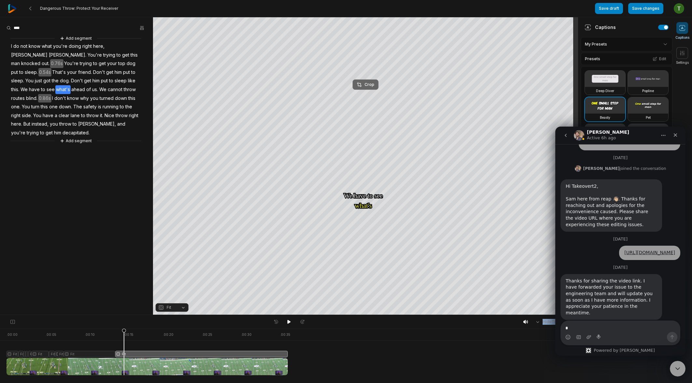
click at [364, 86] on div "Crop" at bounding box center [366, 85] width 18 height 6
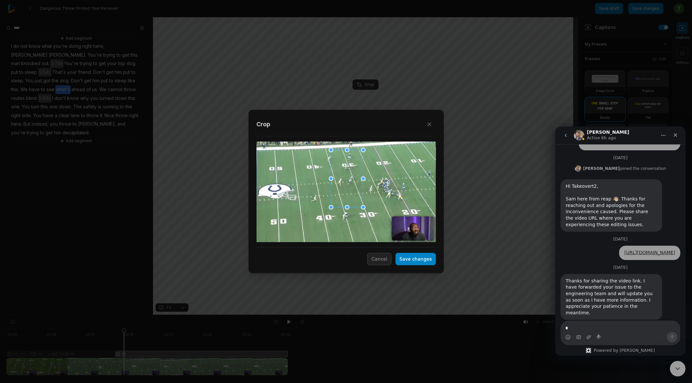
drag, startPoint x: 347, startPoint y: 197, endPoint x: 353, endPoint y: 201, distance: 6.8
click at [350, 201] on div at bounding box center [346, 178] width 32 height 57
drag, startPoint x: 362, startPoint y: 207, endPoint x: 375, endPoint y: 219, distance: 17.3
click at [375, 315] on div "Close Crop Save changes Cancel" at bounding box center [346, 315] width 692 height 0
click at [344, 196] on div at bounding box center [345, 184] width 40 height 72
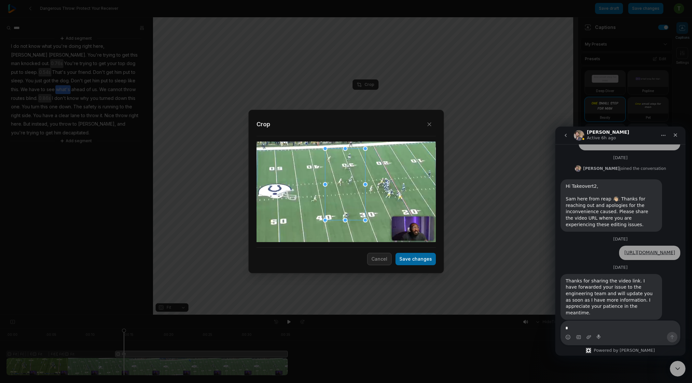
click at [411, 260] on button "Save changes" at bounding box center [415, 259] width 40 height 12
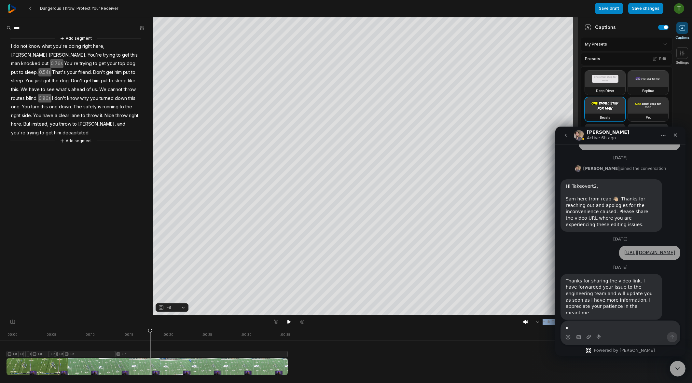
click at [95, 353] on div at bounding box center [147, 352] width 281 height 47
drag, startPoint x: 131, startPoint y: 333, endPoint x: 126, endPoint y: 330, distance: 6.7
click at [126, 330] on icon at bounding box center [126, 353] width 4 height 49
click at [124, 355] on icon at bounding box center [126, 353] width 4 height 49
click at [129, 334] on icon at bounding box center [128, 351] width 5 height 47
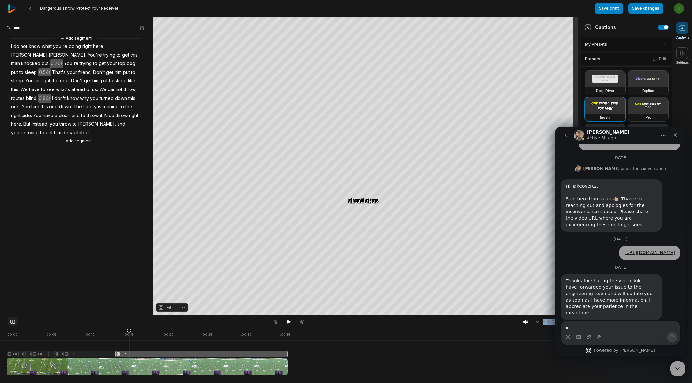
click at [11, 323] on icon at bounding box center [13, 321] width 6 height 5
click at [144, 352] on div at bounding box center [147, 352] width 281 height 47
drag, startPoint x: 143, startPoint y: 331, endPoint x: 129, endPoint y: 329, distance: 13.4
click at [129, 329] on icon at bounding box center [130, 353] width 4 height 49
click at [366, 80] on button "Crop" at bounding box center [365, 84] width 26 height 10
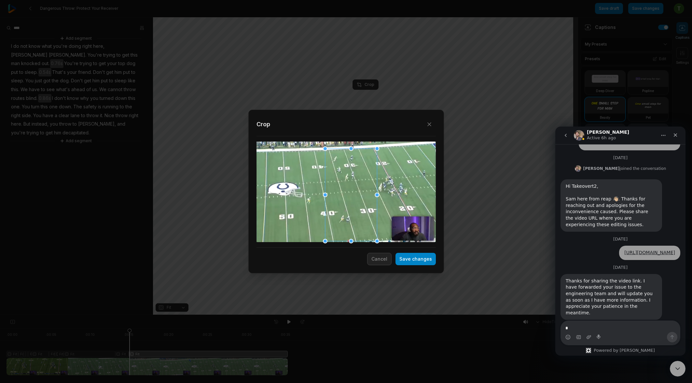
drag, startPoint x: 364, startPoint y: 221, endPoint x: 432, endPoint y: 291, distance: 97.5
click at [432, 315] on div "Close Crop Save changes Cancel" at bounding box center [346, 315] width 692 height 0
drag, startPoint x: 325, startPoint y: 148, endPoint x: 322, endPoint y: 144, distance: 5.3
click at [322, 144] on div at bounding box center [347, 189] width 52 height 92
drag, startPoint x: 321, startPoint y: 143, endPoint x: 316, endPoint y: 138, distance: 7.6
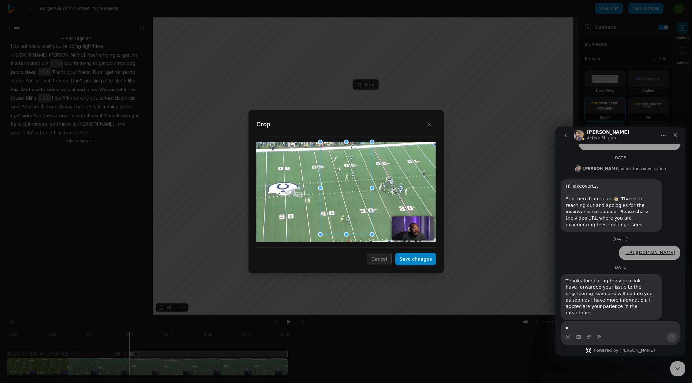
click at [316, 315] on div "Close Crop Save changes Cancel" at bounding box center [346, 315] width 692 height 0
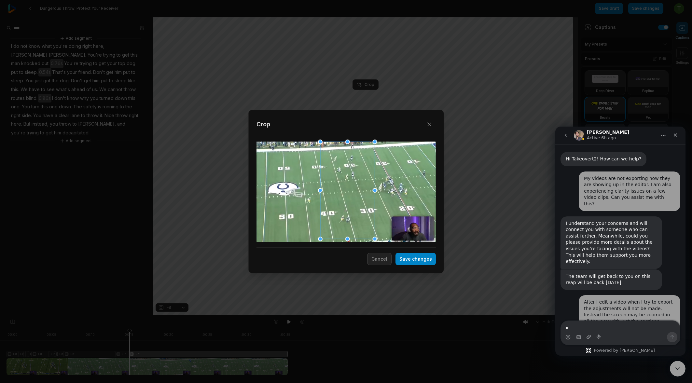
scroll to position [197, 0]
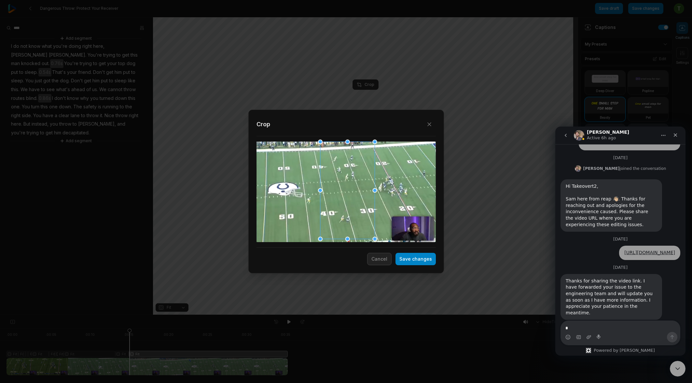
click at [418, 315] on div "Close Crop Save changes Cancel" at bounding box center [346, 315] width 692 height 0
drag, startPoint x: 373, startPoint y: 236, endPoint x: 378, endPoint y: 242, distance: 8.6
click at [378, 242] on div "Crop" at bounding box center [345, 185] width 179 height 135
drag, startPoint x: 379, startPoint y: 239, endPoint x: 387, endPoint y: 252, distance: 15.1
click at [392, 315] on div "Close Crop Save changes Cancel" at bounding box center [346, 315] width 692 height 0
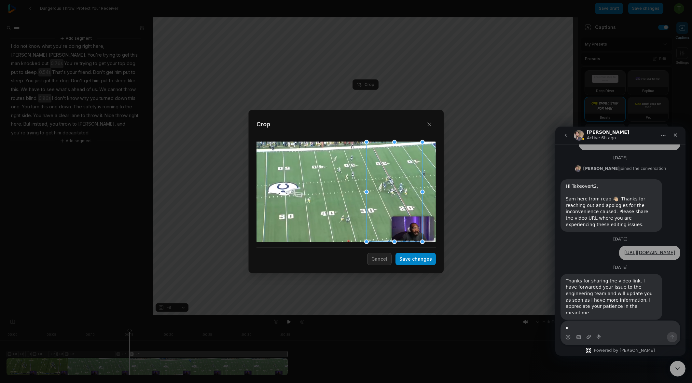
drag, startPoint x: 370, startPoint y: 204, endPoint x: 396, endPoint y: 199, distance: 26.6
click at [396, 199] on div at bounding box center [394, 192] width 56 height 100
drag, startPoint x: 403, startPoint y: 212, endPoint x: 407, endPoint y: 213, distance: 4.7
click at [408, 214] on div at bounding box center [399, 192] width 56 height 100
drag, startPoint x: 408, startPoint y: 216, endPoint x: 402, endPoint y: 216, distance: 5.5
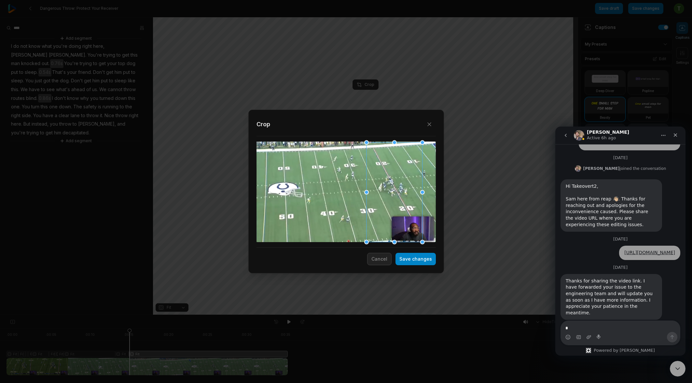
click at [402, 216] on div at bounding box center [394, 192] width 56 height 100
click at [420, 264] on button "Save changes" at bounding box center [415, 259] width 40 height 12
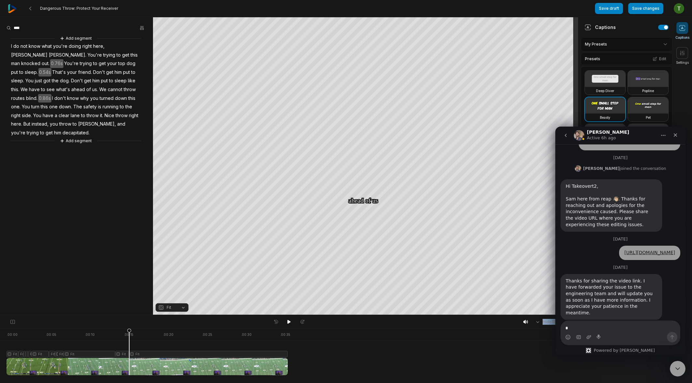
drag, startPoint x: 165, startPoint y: 332, endPoint x: 129, endPoint y: 333, distance: 35.8
click at [129, 333] on icon at bounding box center [129, 353] width 4 height 49
click at [151, 355] on icon at bounding box center [151, 351] width 5 height 47
click at [153, 333] on icon at bounding box center [153, 351] width 5 height 47
click at [12, 322] on icon at bounding box center [13, 321] width 6 height 5
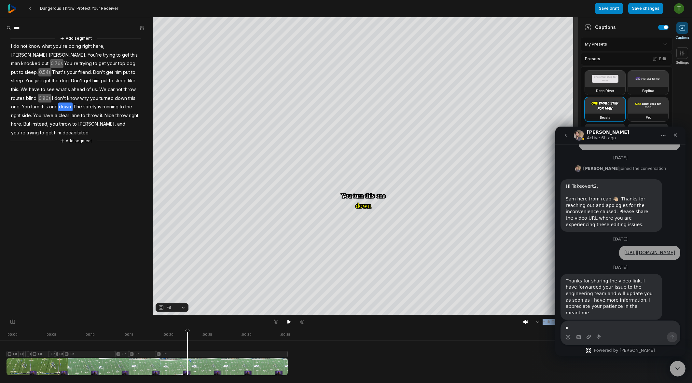
click at [187, 353] on div at bounding box center [147, 352] width 281 height 47
click at [371, 87] on div "Crop" at bounding box center [366, 85] width 18 height 6
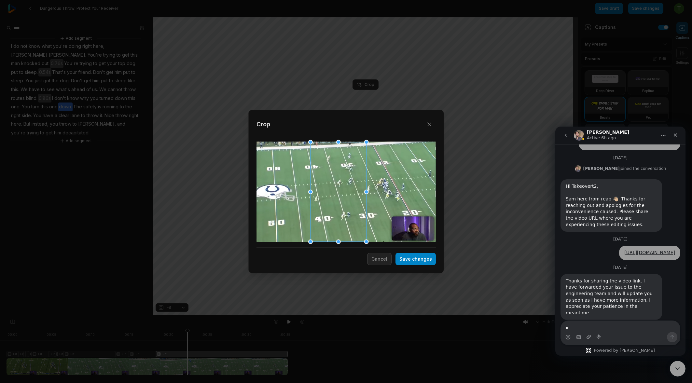
drag, startPoint x: 397, startPoint y: 210, endPoint x: 341, endPoint y: 208, distance: 56.0
click at [341, 208] on div at bounding box center [338, 192] width 56 height 100
click at [418, 266] on div "Close Crop Save changes Cancel" at bounding box center [346, 192] width 196 height 164
click at [419, 262] on button "Save changes" at bounding box center [415, 259] width 40 height 12
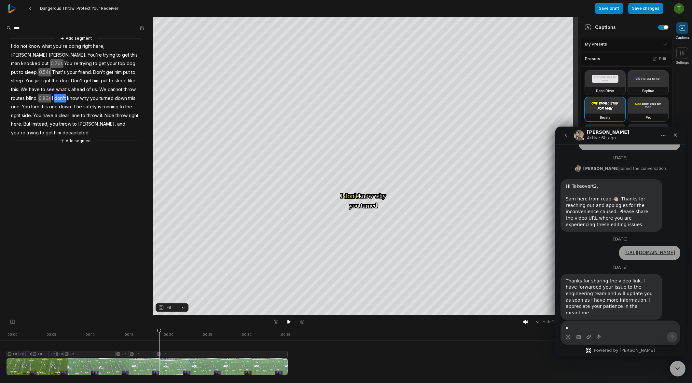
drag, startPoint x: 209, startPoint y: 330, endPoint x: 159, endPoint y: 330, distance: 49.8
click at [159, 330] on icon at bounding box center [159, 353] width 4 height 49
click at [138, 332] on div at bounding box center [147, 352] width 281 height 47
click at [167, 351] on div at bounding box center [147, 352] width 281 height 47
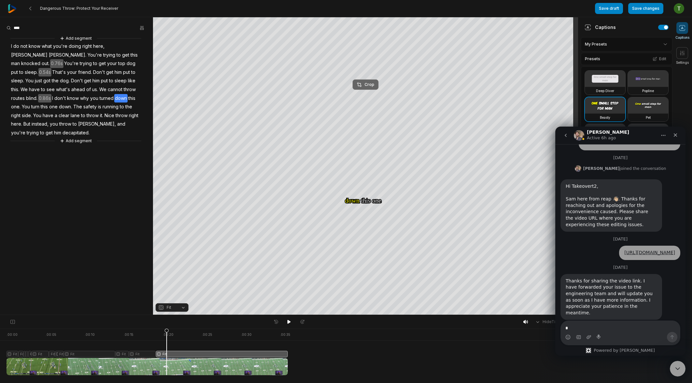
click at [369, 83] on div "Crop" at bounding box center [366, 85] width 18 height 6
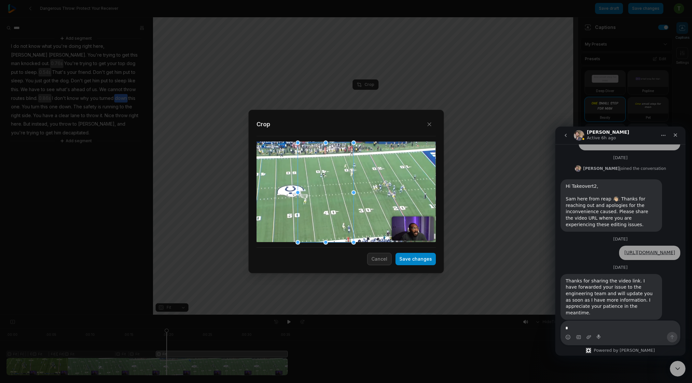
drag, startPoint x: 354, startPoint y: 222, endPoint x: 341, endPoint y: 223, distance: 12.8
click at [341, 223] on div at bounding box center [325, 192] width 56 height 100
click at [411, 262] on button "Save changes" at bounding box center [415, 259] width 40 height 12
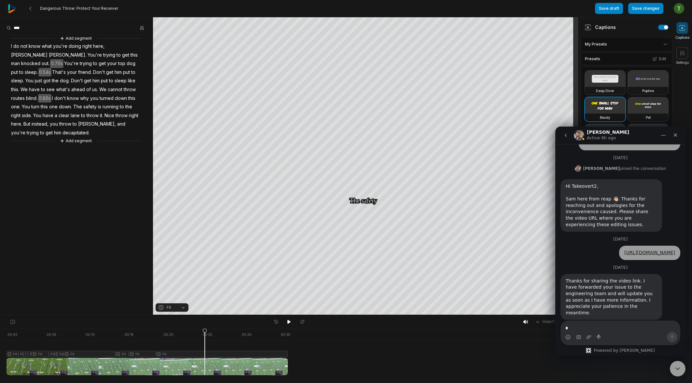
drag, startPoint x: 220, startPoint y: 334, endPoint x: 195, endPoint y: 334, distance: 25.4
click at [202, 334] on icon at bounding box center [204, 351] width 5 height 47
click at [213, 355] on icon at bounding box center [212, 351] width 5 height 47
click at [17, 322] on button at bounding box center [13, 321] width 10 height 9
click at [362, 88] on button "Crop" at bounding box center [365, 84] width 26 height 10
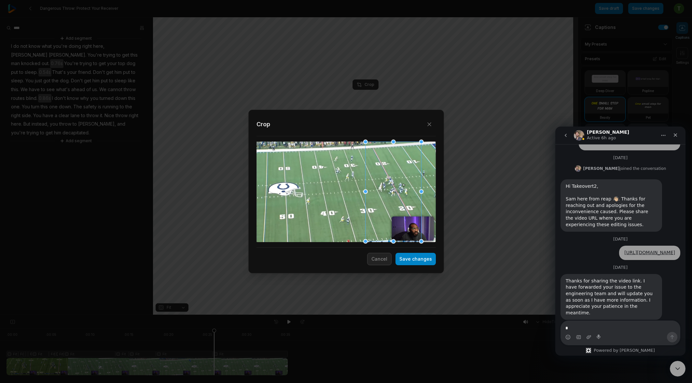
drag, startPoint x: 322, startPoint y: 222, endPoint x: 390, endPoint y: 210, distance: 68.7
click at [390, 210] on div at bounding box center [393, 192] width 56 height 100
click at [317, 228] on div at bounding box center [345, 192] width 179 height 101
click at [417, 258] on button "Save changes" at bounding box center [415, 259] width 40 height 12
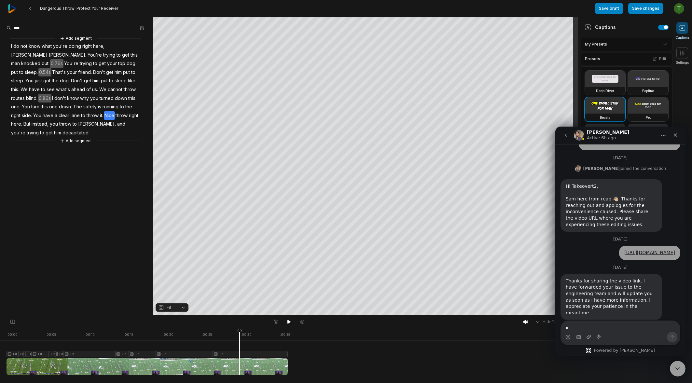
click at [239, 354] on icon at bounding box center [239, 351] width 5 height 47
click at [241, 330] on icon at bounding box center [241, 353] width 4 height 49
click at [12, 321] on icon at bounding box center [12, 321] width 4 height 5
click at [246, 352] on div at bounding box center [147, 352] width 281 height 47
drag, startPoint x: 247, startPoint y: 330, endPoint x: 231, endPoint y: 330, distance: 16.0
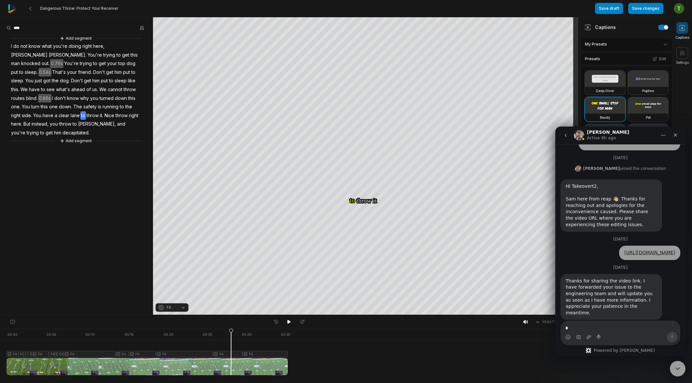
click at [231, 330] on icon at bounding box center [231, 353] width 4 height 49
drag, startPoint x: 241, startPoint y: 332, endPoint x: 245, endPoint y: 330, distance: 4.8
click at [245, 330] on icon at bounding box center [243, 353] width 4 height 49
click at [250, 354] on div at bounding box center [147, 352] width 281 height 47
click at [366, 80] on button "Crop" at bounding box center [365, 84] width 26 height 10
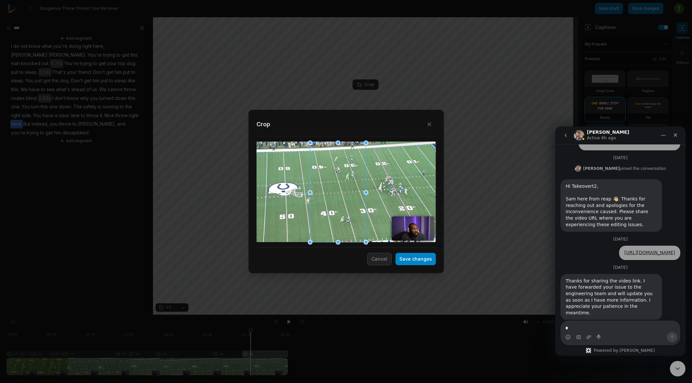
drag, startPoint x: 382, startPoint y: 185, endPoint x: 326, endPoint y: 187, distance: 55.3
click at [326, 187] on div at bounding box center [338, 192] width 56 height 100
click at [396, 188] on div at bounding box center [345, 192] width 179 height 101
click at [430, 124] on icon "button" at bounding box center [429, 124] width 7 height 7
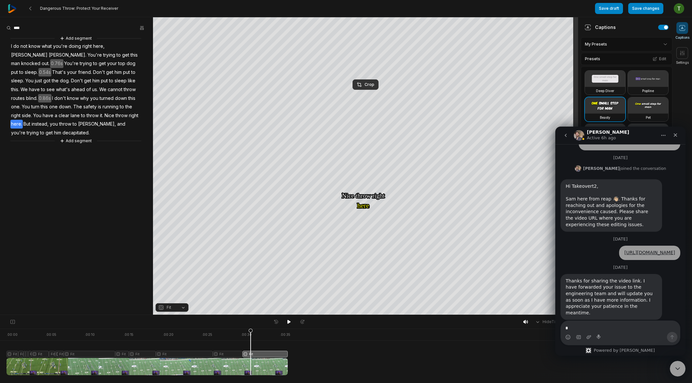
click at [219, 341] on div at bounding box center [147, 352] width 281 height 47
click at [240, 356] on icon at bounding box center [240, 351] width 5 height 47
click at [11, 323] on icon at bounding box center [13, 321] width 6 height 5
click at [364, 86] on div "Crop" at bounding box center [366, 85] width 18 height 6
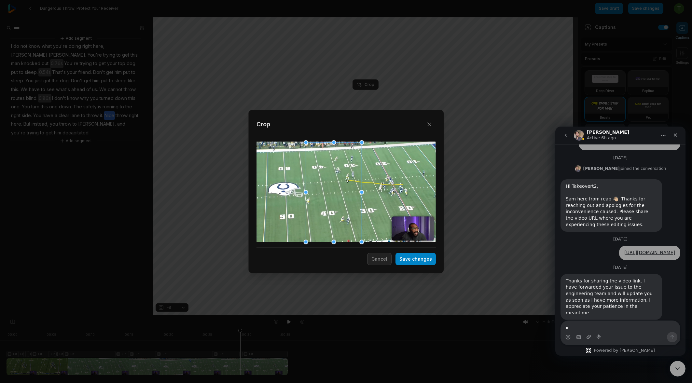
drag, startPoint x: 386, startPoint y: 197, endPoint x: 327, endPoint y: 203, distance: 59.5
click at [327, 203] on div at bounding box center [333, 192] width 56 height 100
click at [403, 192] on div at bounding box center [345, 192] width 179 height 101
click at [416, 256] on button "Save changes" at bounding box center [415, 259] width 40 height 12
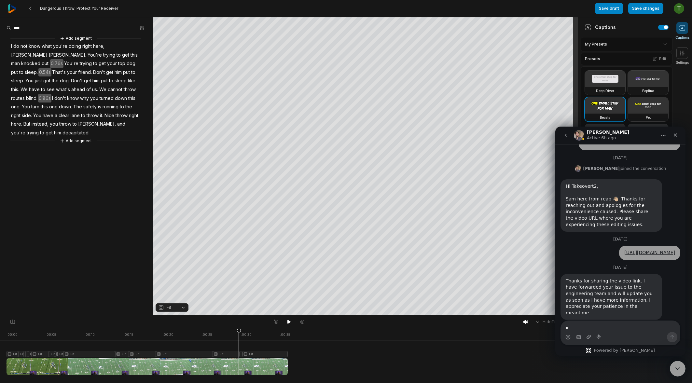
drag, startPoint x: 258, startPoint y: 330, endPoint x: 239, endPoint y: 330, distance: 19.5
click at [239, 330] on icon at bounding box center [239, 353] width 4 height 49
click at [249, 354] on icon at bounding box center [249, 351] width 5 height 47
click at [251, 334] on icon at bounding box center [251, 351] width 5 height 47
click at [13, 323] on icon at bounding box center [13, 321] width 6 height 5
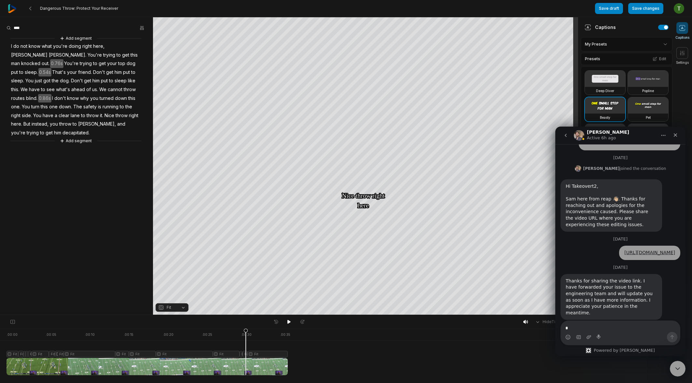
drag, startPoint x: 250, startPoint y: 333, endPoint x: 246, endPoint y: 333, distance: 4.9
click at [246, 333] on div at bounding box center [147, 352] width 281 height 47
click at [247, 358] on icon at bounding box center [246, 353] width 4 height 49
click at [245, 354] on icon at bounding box center [247, 353] width 4 height 49
click at [364, 85] on div "Crop" at bounding box center [366, 85] width 18 height 6
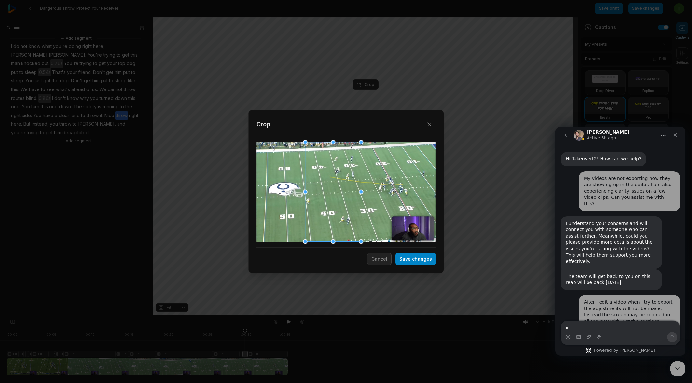
scroll to position [197, 0]
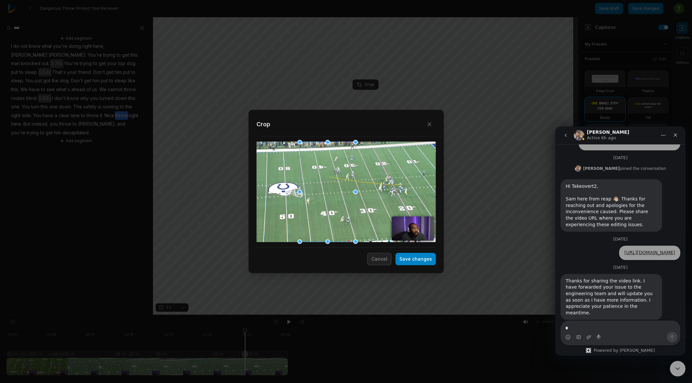
click at [321, 213] on div at bounding box center [327, 192] width 56 height 100
click at [419, 262] on button "Save changes" at bounding box center [415, 259] width 40 height 12
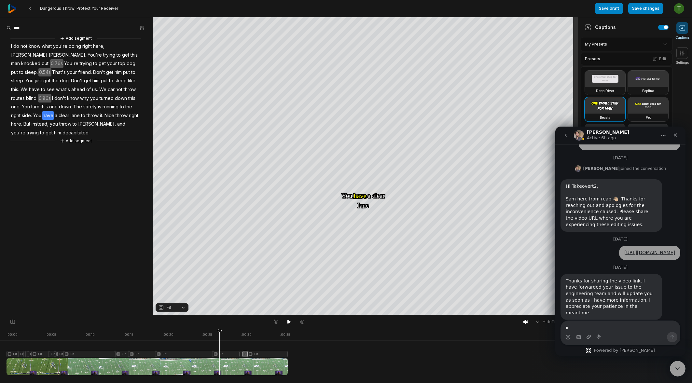
click at [220, 339] on div at bounding box center [147, 352] width 281 height 47
drag, startPoint x: 256, startPoint y: 334, endPoint x: 244, endPoint y: 333, distance: 11.4
click at [244, 333] on icon at bounding box center [244, 353] width 4 height 49
drag, startPoint x: 272, startPoint y: 331, endPoint x: 263, endPoint y: 329, distance: 9.4
click at [263, 329] on icon at bounding box center [263, 353] width 4 height 49
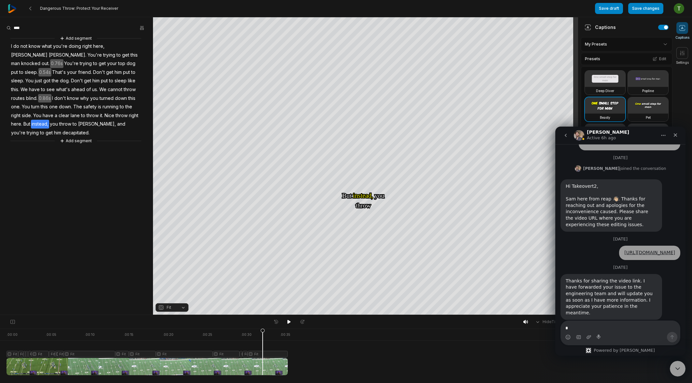
click at [261, 350] on icon at bounding box center [263, 353] width 4 height 49
drag, startPoint x: 261, startPoint y: 334, endPoint x: 264, endPoint y: 333, distance: 3.4
click at [264, 333] on icon at bounding box center [264, 351] width 5 height 47
click at [264, 355] on icon at bounding box center [264, 351] width 5 height 47
click at [265, 332] on icon at bounding box center [265, 353] width 4 height 49
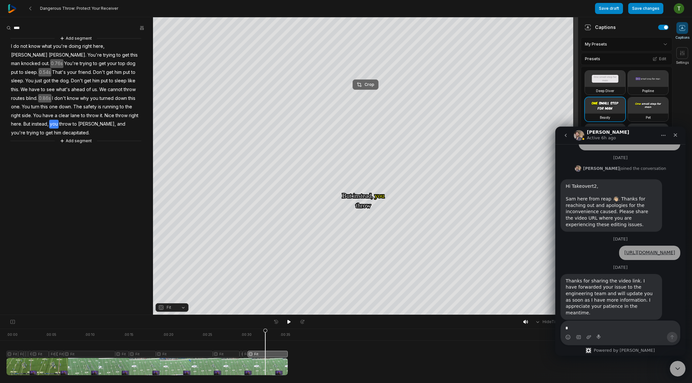
click at [365, 83] on div "Crop" at bounding box center [366, 85] width 18 height 6
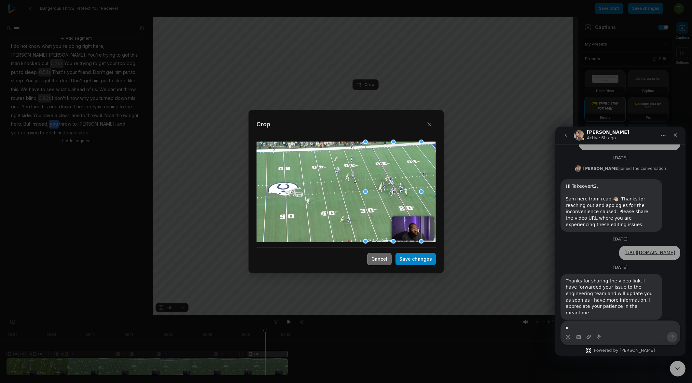
click at [380, 257] on button "Cancel" at bounding box center [379, 259] width 24 height 12
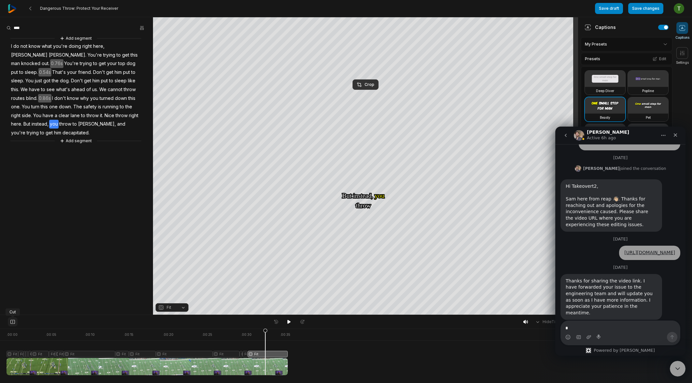
click at [14, 319] on icon at bounding box center [13, 321] width 6 height 5
drag, startPoint x: 264, startPoint y: 331, endPoint x: 259, endPoint y: 332, distance: 5.4
click at [259, 332] on icon at bounding box center [261, 353] width 4 height 49
click at [254, 357] on div at bounding box center [147, 352] width 281 height 47
click at [255, 355] on icon at bounding box center [255, 353] width 4 height 49
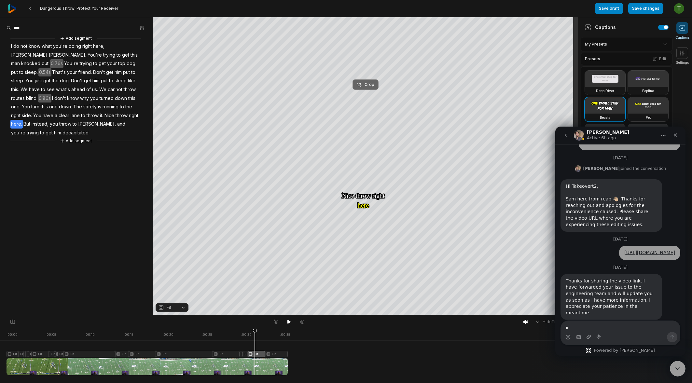
click at [371, 79] on button "Crop" at bounding box center [365, 84] width 26 height 10
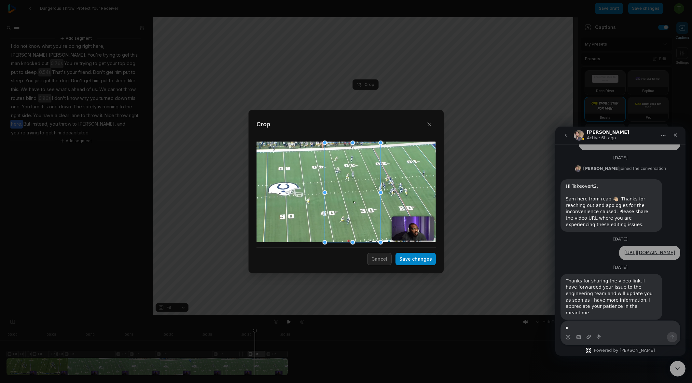
drag, startPoint x: 395, startPoint y: 203, endPoint x: 356, endPoint y: 207, distance: 39.3
click at [356, 207] on div at bounding box center [352, 192] width 56 height 100
click at [417, 263] on button "Save changes" at bounding box center [415, 259] width 40 height 12
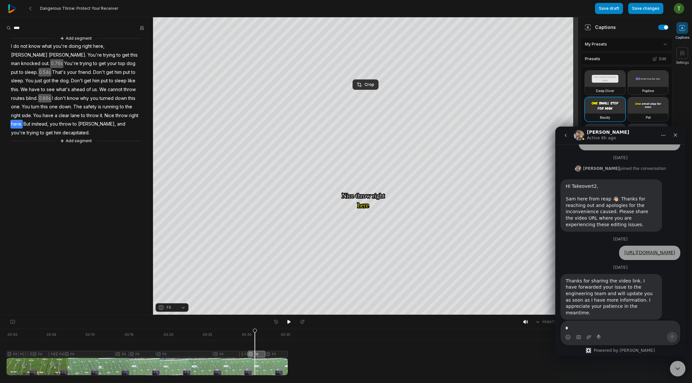
click at [239, 340] on div at bounding box center [147, 352] width 281 height 47
click at [284, 354] on div at bounding box center [147, 352] width 281 height 47
click at [281, 333] on icon at bounding box center [281, 351] width 5 height 47
click at [14, 323] on icon at bounding box center [13, 321] width 6 height 5
click at [284, 355] on icon at bounding box center [284, 351] width 5 height 47
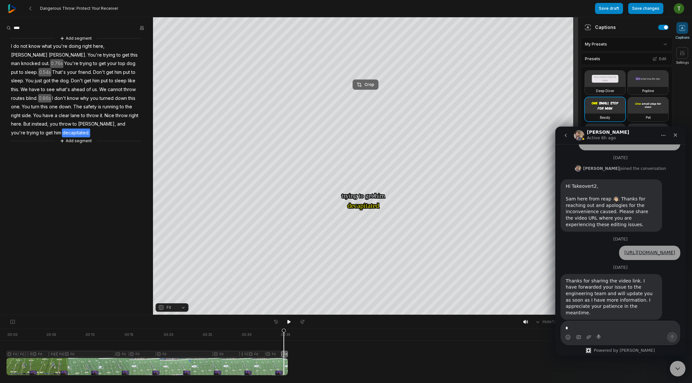
click at [370, 80] on button "Crop" at bounding box center [365, 84] width 26 height 10
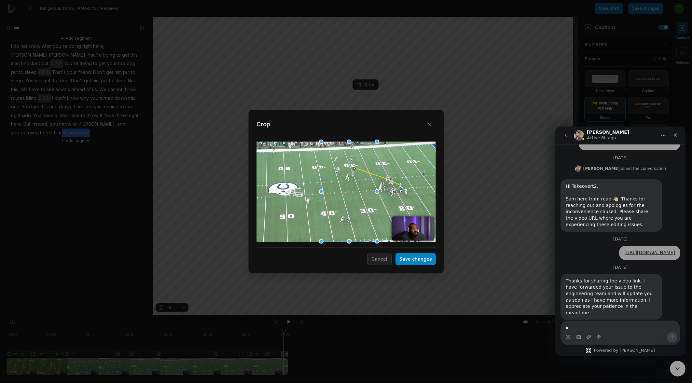
drag, startPoint x: 390, startPoint y: 215, endPoint x: 348, endPoint y: 213, distance: 42.6
click at [348, 213] on div at bounding box center [349, 192] width 56 height 100
click at [421, 257] on button "Save changes" at bounding box center [415, 259] width 40 height 12
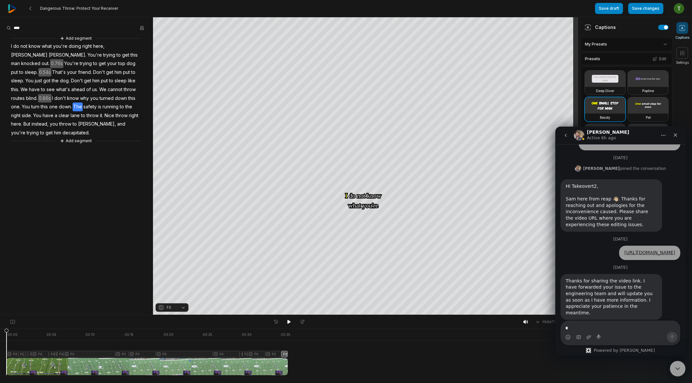
drag, startPoint x: 285, startPoint y: 331, endPoint x: -54, endPoint y: 323, distance: 339.7
click at [0, 323] on html "Dangerous Throw: Protect Your Receiver Save draft Save changes Open user menu C…" at bounding box center [346, 191] width 692 height 383
click at [676, 361] on div "Close Intercom Messenger" at bounding box center [676, 368] width 16 height 16
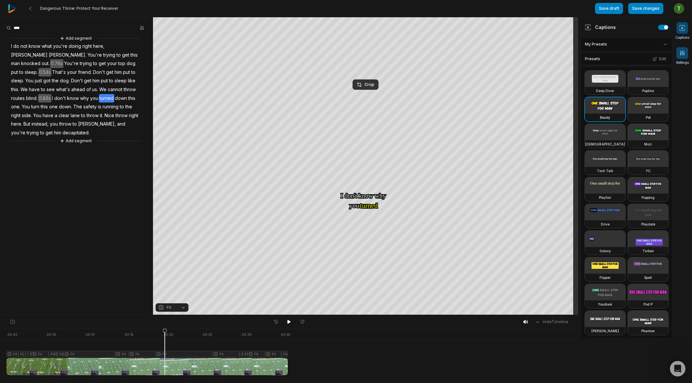
click at [677, 52] on span at bounding box center [682, 53] width 12 height 12
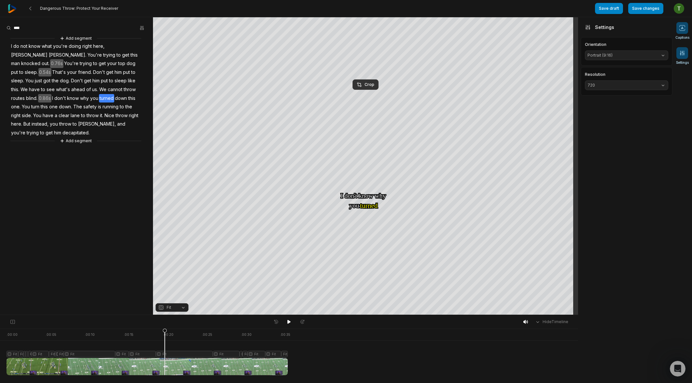
click at [685, 27] on span at bounding box center [682, 28] width 12 height 12
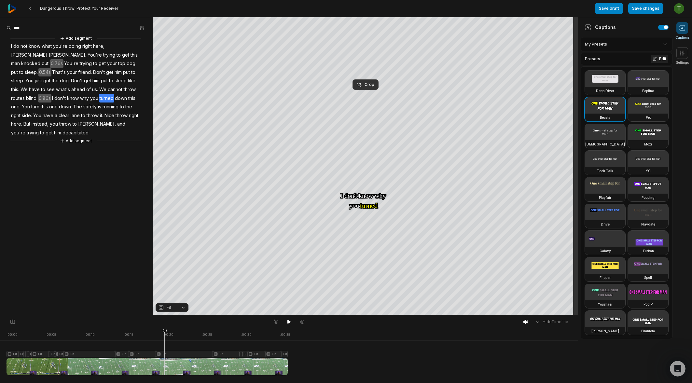
click at [664, 57] on button "Edit" at bounding box center [659, 59] width 18 height 8
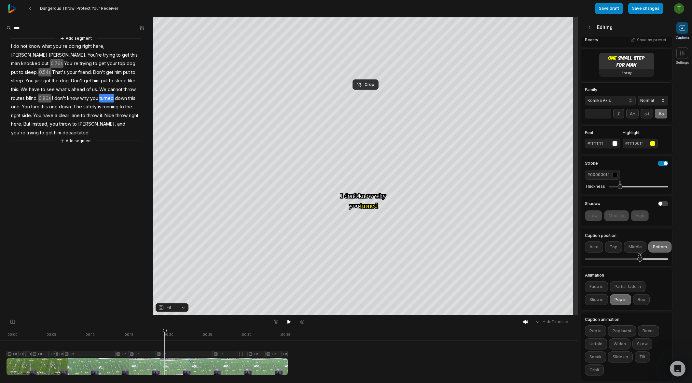
scroll to position [20, 0]
click at [631, 244] on button "Middle" at bounding box center [635, 246] width 22 height 11
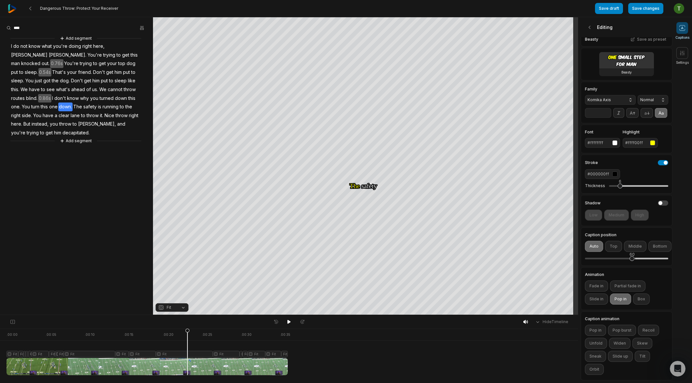
drag, startPoint x: 623, startPoint y: 255, endPoint x: 631, endPoint y: 252, distance: 8.8
click at [631, 256] on div "60" at bounding box center [631, 258] width 5 height 5
click at [9, 334] on div at bounding box center [147, 352] width 281 height 47
drag, startPoint x: 12, startPoint y: 332, endPoint x: 77, endPoint y: 329, distance: 65.8
click at [77, 329] on div at bounding box center [147, 352] width 281 height 47
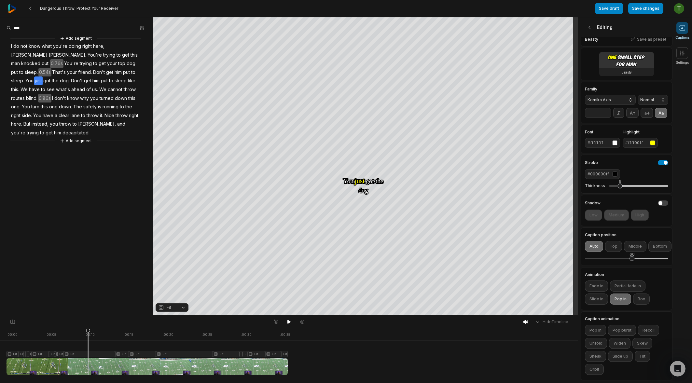
click at [606, 108] on input "**" at bounding box center [598, 113] width 26 height 10
type input "**"
click at [606, 108] on input "**" at bounding box center [598, 113] width 26 height 10
click at [90, 327] on div "Hide Timeline" at bounding box center [289, 322] width 578 height 14
click at [90, 333] on icon at bounding box center [90, 353] width 4 height 49
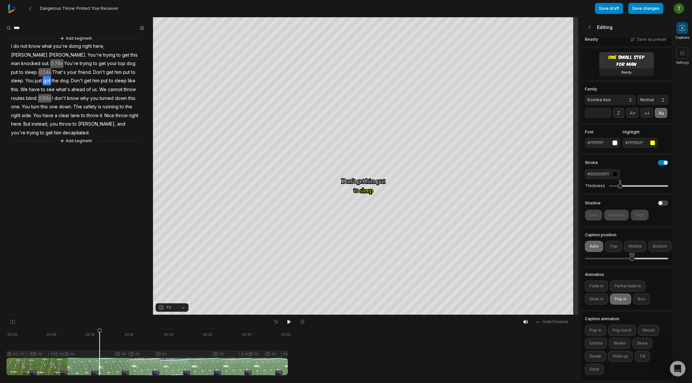
drag, startPoint x: 90, startPoint y: 332, endPoint x: 109, endPoint y: 333, distance: 18.6
click at [109, 333] on div at bounding box center [147, 352] width 281 height 47
drag, startPoint x: 178, startPoint y: 332, endPoint x: 149, endPoint y: 330, distance: 29.3
click at [149, 330] on icon at bounding box center [149, 353] width 4 height 49
click at [150, 329] on div at bounding box center [147, 352] width 281 height 47
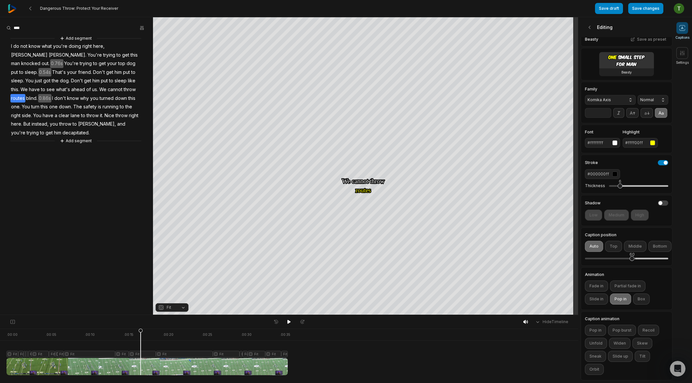
click at [141, 331] on div at bounding box center [147, 352] width 281 height 47
click at [153, 333] on icon at bounding box center [153, 351] width 5 height 47
drag, startPoint x: 161, startPoint y: 331, endPoint x: 153, endPoint y: 331, distance: 8.8
click at [153, 331] on icon at bounding box center [153, 353] width 4 height 49
click at [148, 356] on div at bounding box center [147, 352] width 281 height 47
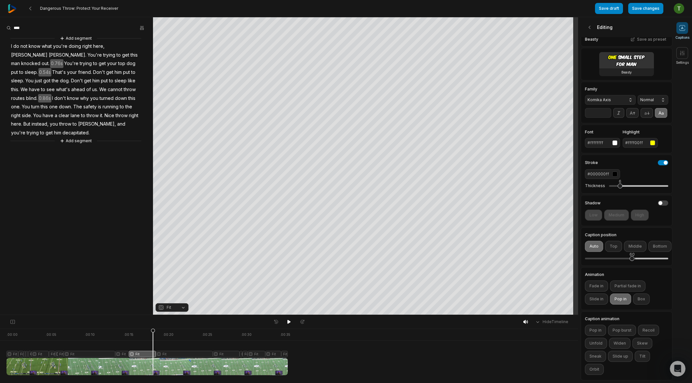
drag, startPoint x: 149, startPoint y: 334, endPoint x: 153, endPoint y: 332, distance: 4.5
click at [153, 332] on icon at bounding box center [153, 351] width 5 height 47
click at [14, 320] on icon at bounding box center [12, 321] width 4 height 5
click at [156, 355] on icon at bounding box center [156, 353] width 4 height 49
drag, startPoint x: 156, startPoint y: 334, endPoint x: 154, endPoint y: 330, distance: 4.4
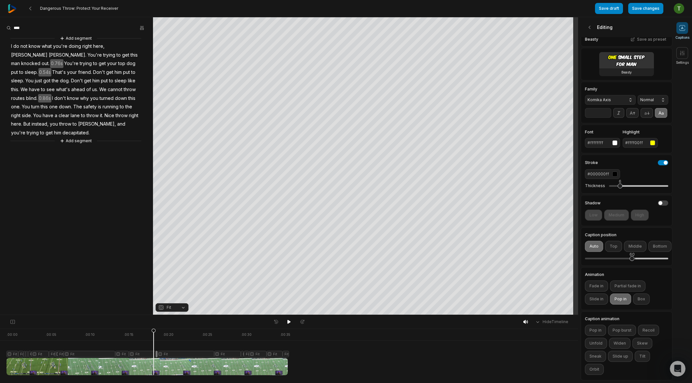
click at [154, 330] on icon at bounding box center [154, 353] width 4 height 49
click at [147, 354] on div at bounding box center [147, 352] width 281 height 47
drag, startPoint x: 148, startPoint y: 334, endPoint x: 153, endPoint y: 333, distance: 4.3
click at [153, 333] on icon at bounding box center [153, 353] width 4 height 49
click at [16, 321] on button at bounding box center [13, 321] width 10 height 9
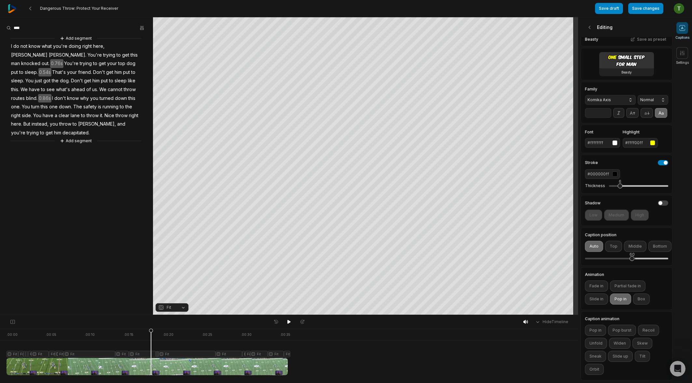
click at [151, 329] on icon at bounding box center [151, 353] width 4 height 49
drag, startPoint x: 159, startPoint y: 331, endPoint x: 147, endPoint y: 331, distance: 12.7
click at [147, 331] on icon at bounding box center [147, 353] width 4 height 49
drag, startPoint x: 159, startPoint y: 331, endPoint x: 152, endPoint y: 334, distance: 7.4
click at [152, 334] on div at bounding box center [147, 352] width 281 height 47
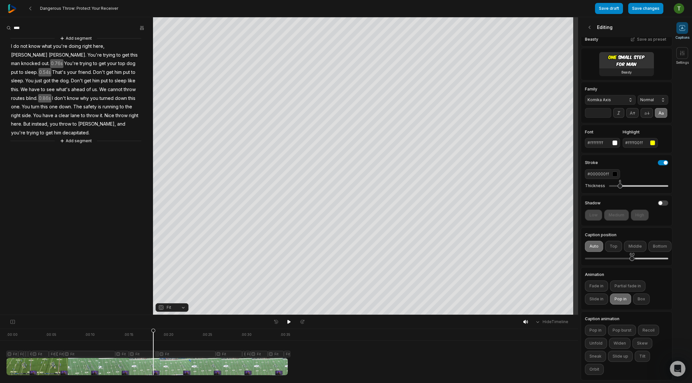
click at [153, 333] on icon at bounding box center [153, 351] width 5 height 47
click at [151, 355] on icon at bounding box center [151, 353] width 4 height 49
click at [154, 333] on icon at bounding box center [154, 351] width 5 height 47
click at [12, 323] on icon at bounding box center [13, 321] width 6 height 5
click at [364, 87] on button "Crop" at bounding box center [365, 84] width 26 height 10
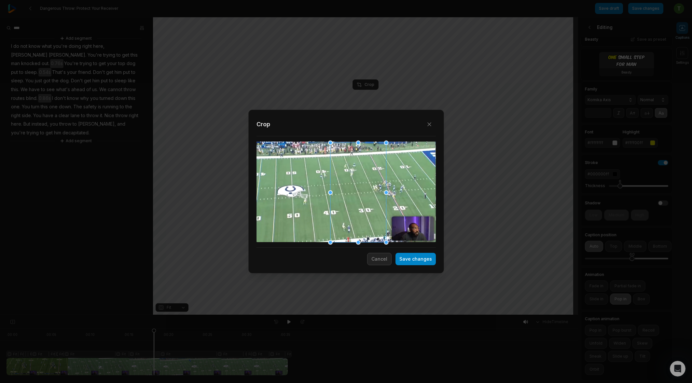
drag, startPoint x: 384, startPoint y: 204, endPoint x: 349, endPoint y: 211, distance: 35.6
click at [349, 211] on div at bounding box center [358, 192] width 56 height 100
click at [430, 265] on button "Save changes" at bounding box center [415, 259] width 40 height 12
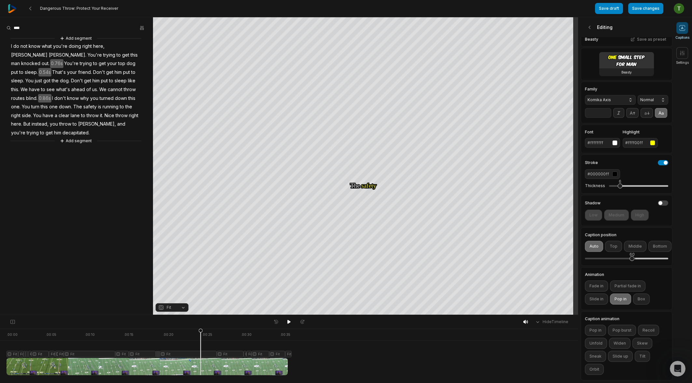
click at [27, 340] on div at bounding box center [147, 352] width 281 height 47
drag, startPoint x: 25, startPoint y: 335, endPoint x: 178, endPoint y: 327, distance: 153.1
click at [178, 327] on div "Hide Timeline . 00:00 . 00:05 . 00:10 . 00:15 . 00:20 . 00:25 . 00:30 . 00:35 F…" at bounding box center [289, 349] width 578 height 68
drag, startPoint x: 181, startPoint y: 331, endPoint x: 153, endPoint y: 337, distance: 28.5
click at [153, 337] on icon at bounding box center [153, 353] width 4 height 49
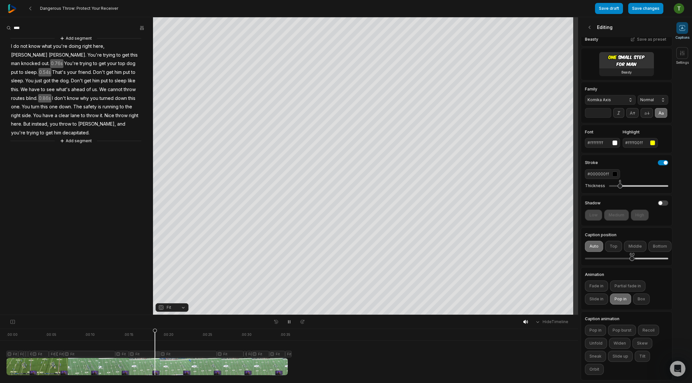
scroll to position [197, 0]
drag, startPoint x: 200, startPoint y: 331, endPoint x: 177, endPoint y: 341, distance: 24.9
click at [177, 341] on icon at bounding box center [177, 353] width 4 height 49
click at [196, 332] on div at bounding box center [147, 352] width 281 height 47
drag, startPoint x: 650, startPoint y: 20, endPoint x: 657, endPoint y: 17, distance: 7.6
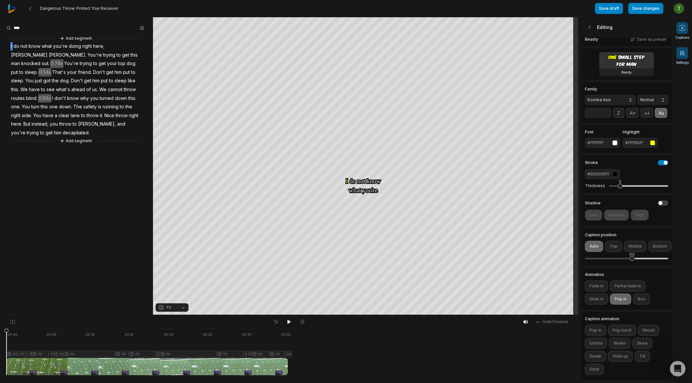
click at [686, 59] on button "Settings" at bounding box center [682, 56] width 13 height 18
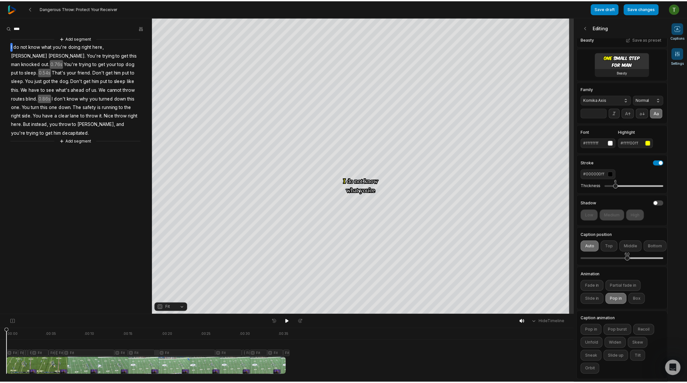
scroll to position [0, 0]
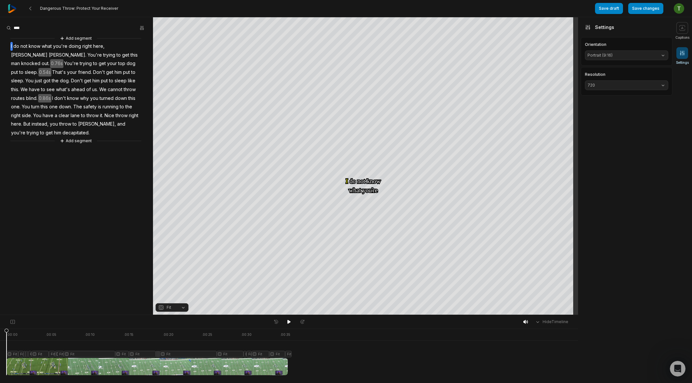
click at [633, 79] on div "Resolution 720" at bounding box center [626, 82] width 83 height 18
click at [634, 83] on span "720" at bounding box center [621, 85] width 68 height 6
click at [614, 117] on p "2K" at bounding box center [625, 118] width 75 height 6
click at [652, 8] on button "Save changes" at bounding box center [645, 8] width 35 height 11
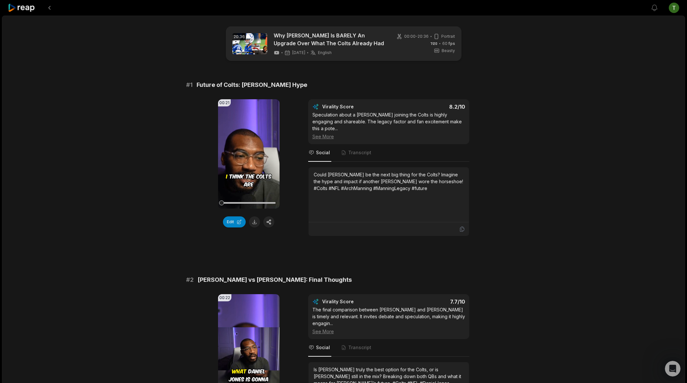
scroll to position [197, 0]
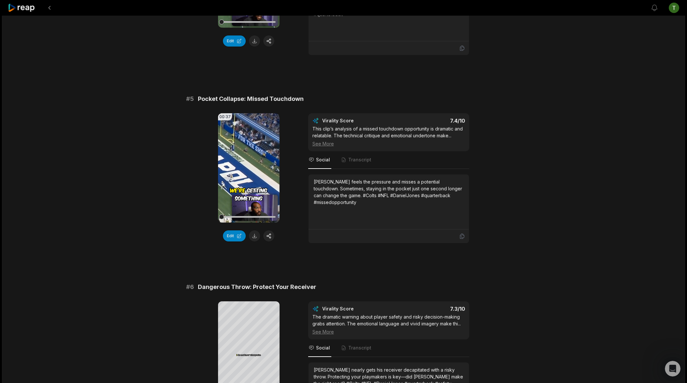
scroll to position [854, 0]
